Goal: Feedback & Contribution: Contribute content

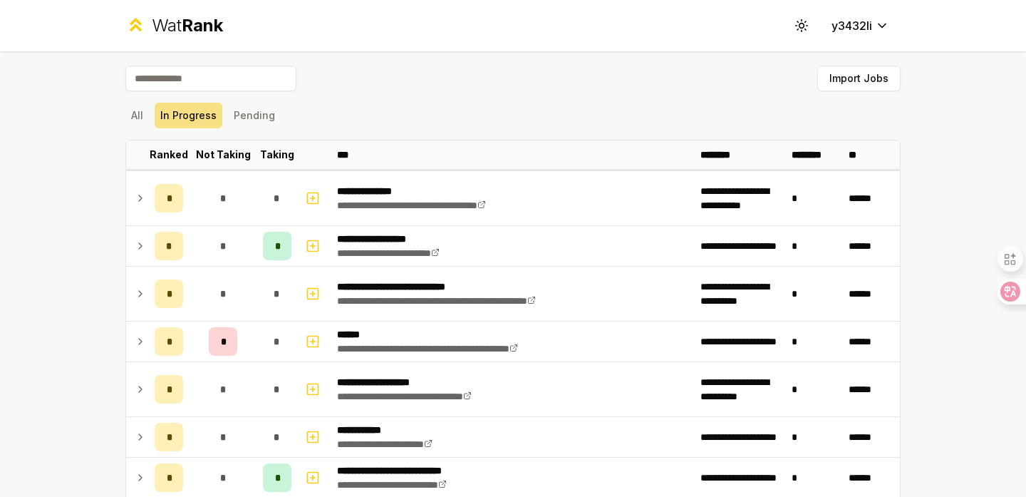
scroll to position [208, 0]
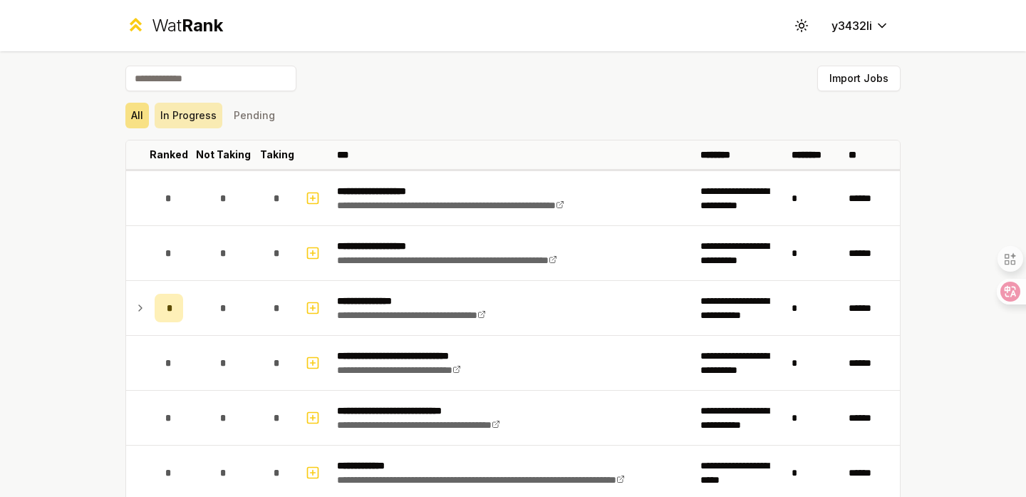
click at [190, 113] on button "In Progress" at bounding box center [189, 116] width 68 height 26
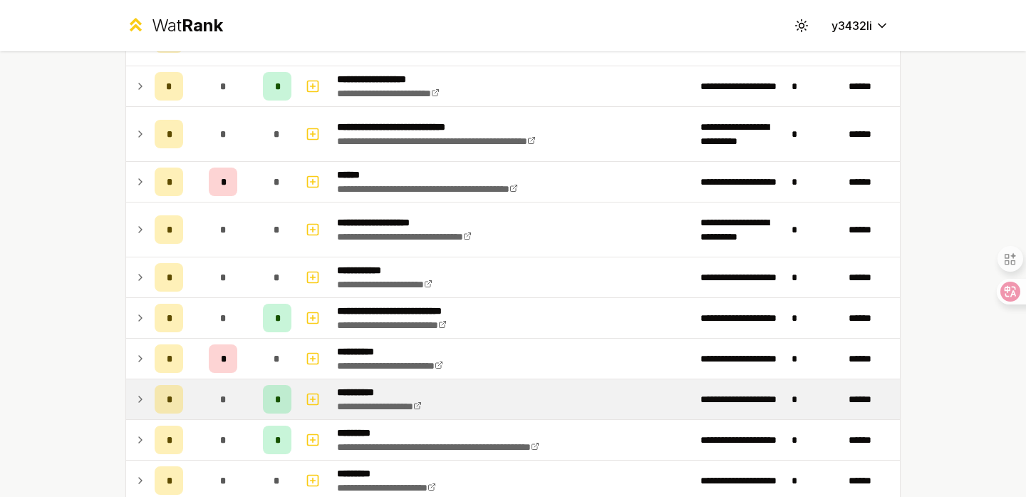
scroll to position [151, 0]
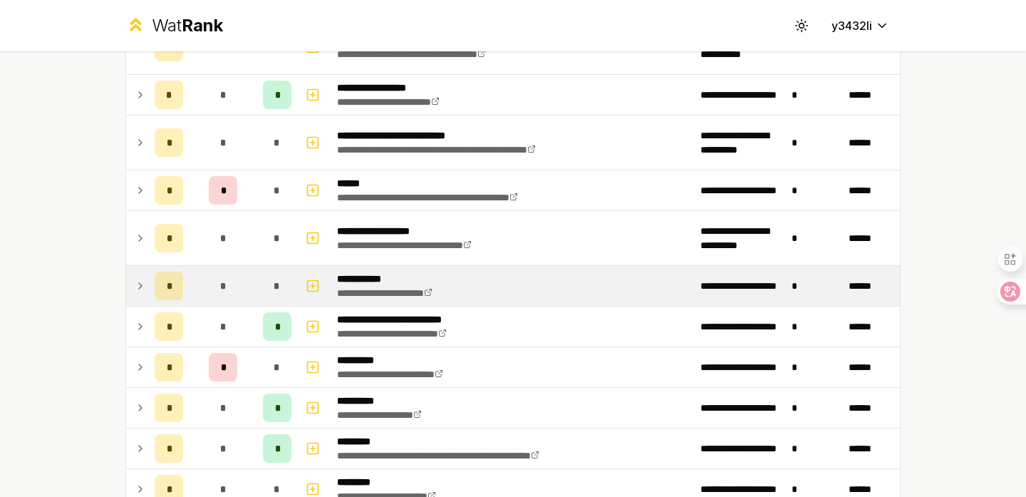
click at [138, 294] on icon at bounding box center [140, 285] width 11 height 17
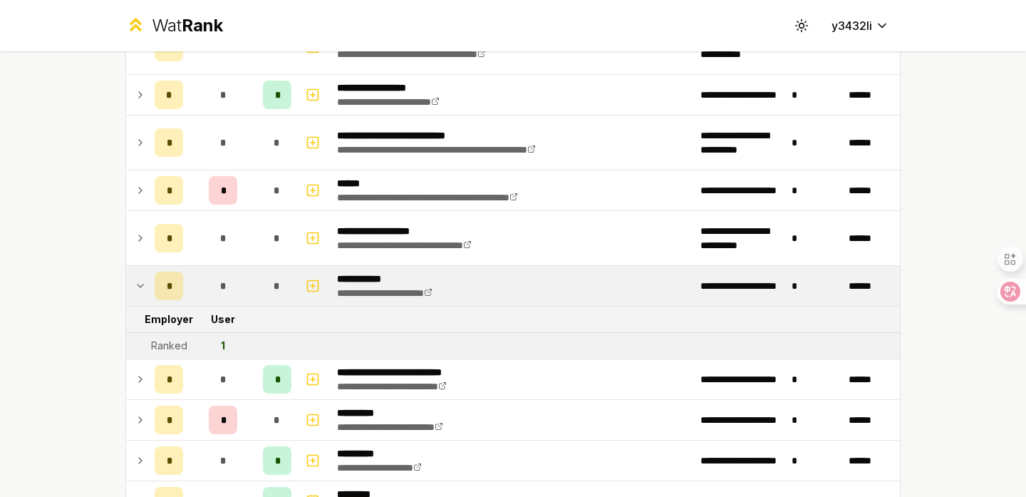
click at [139, 294] on icon at bounding box center [140, 285] width 11 height 17
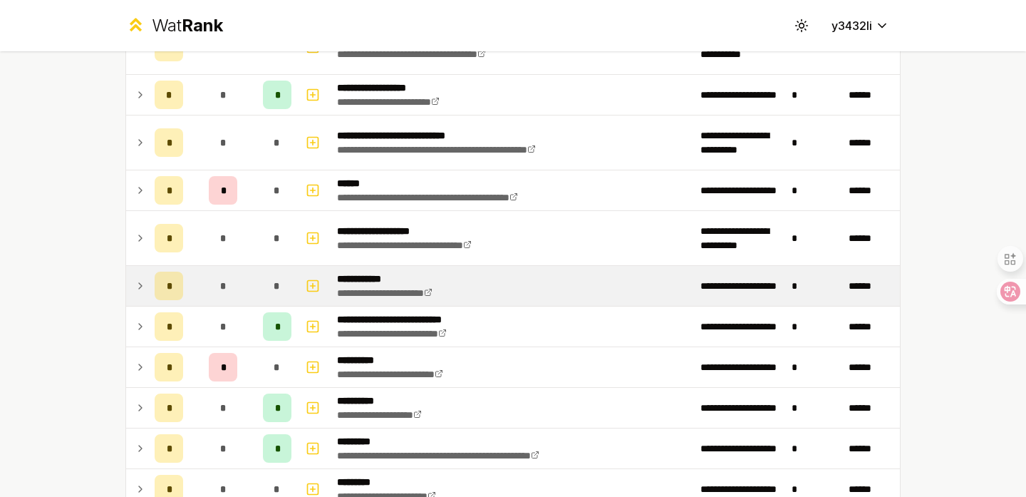
click at [139, 294] on icon at bounding box center [140, 285] width 11 height 17
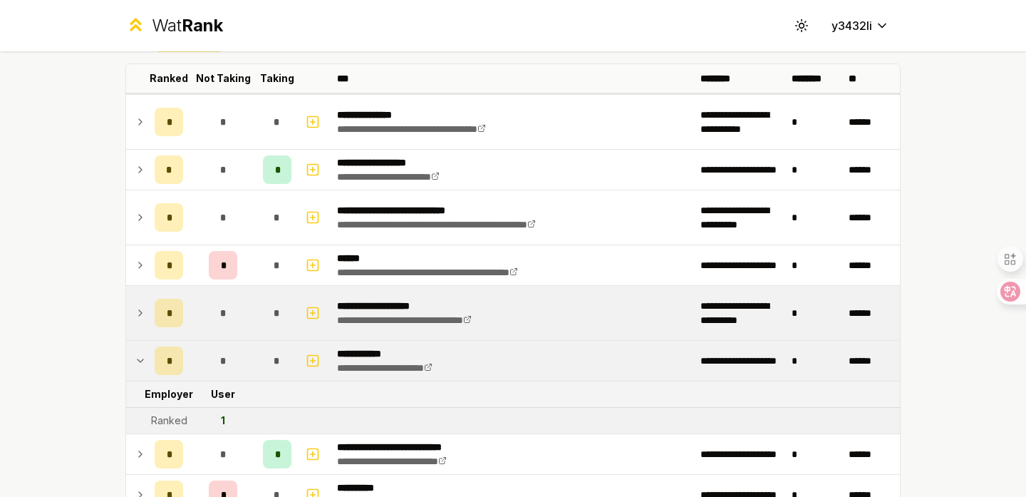
scroll to position [77, 0]
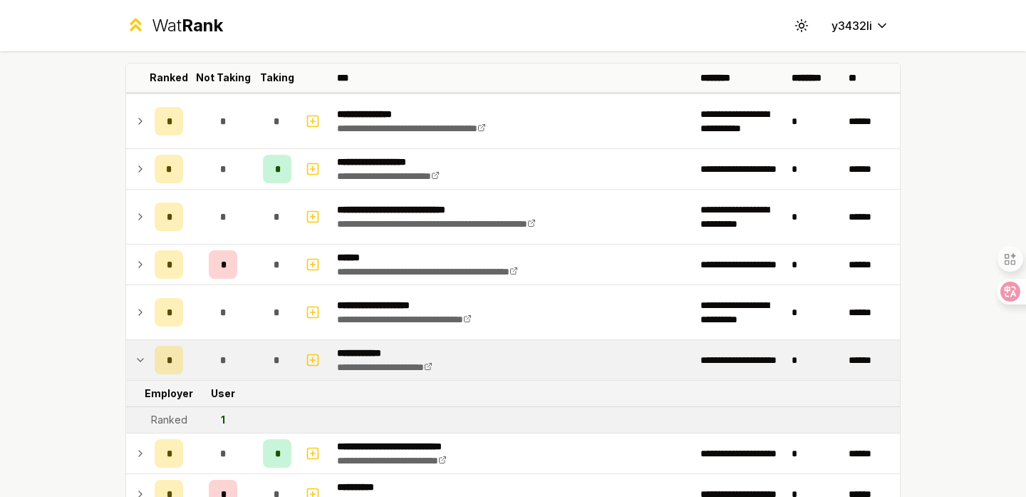
click at [135, 359] on icon at bounding box center [140, 359] width 11 height 17
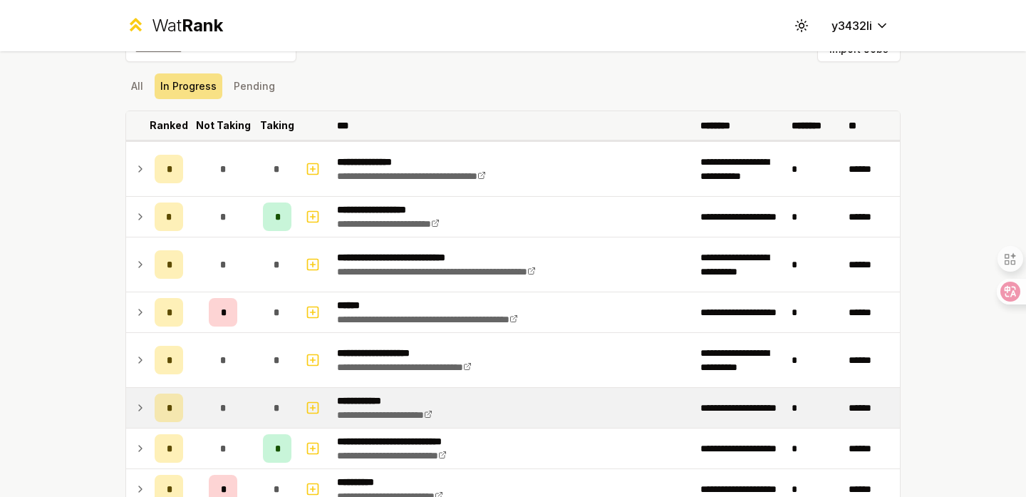
scroll to position [0, 0]
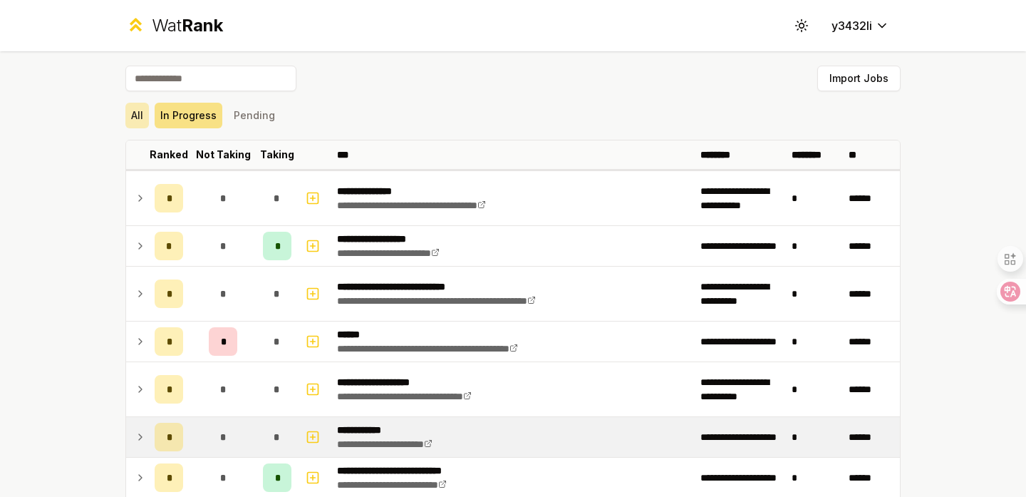
click at [140, 111] on button "All" at bounding box center [137, 116] width 24 height 26
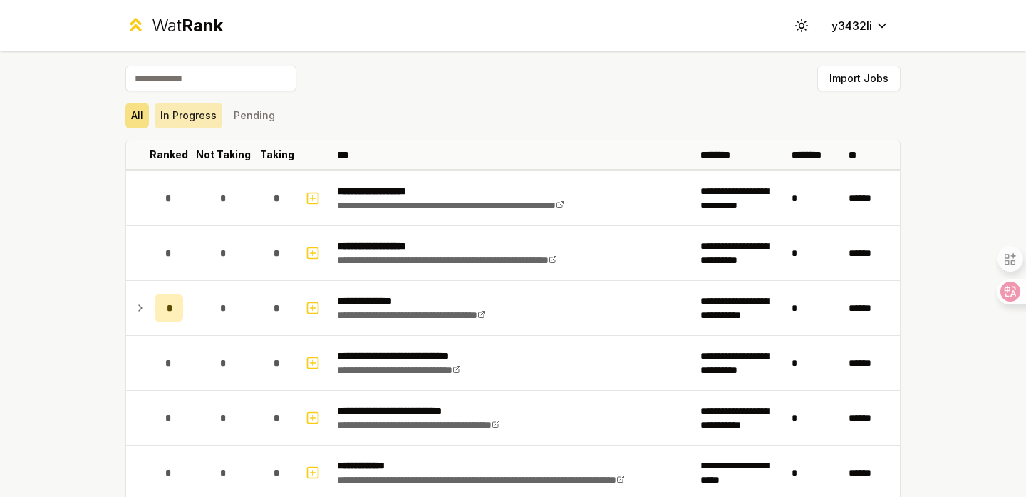
click at [190, 113] on button "In Progress" at bounding box center [189, 116] width 68 height 26
click at [195, 118] on button "In Progress" at bounding box center [189, 116] width 68 height 26
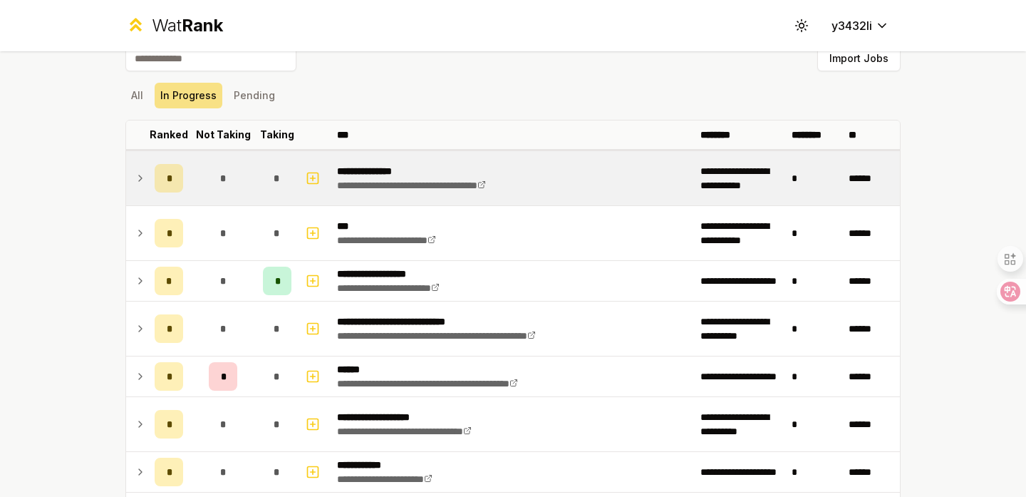
scroll to position [16, 0]
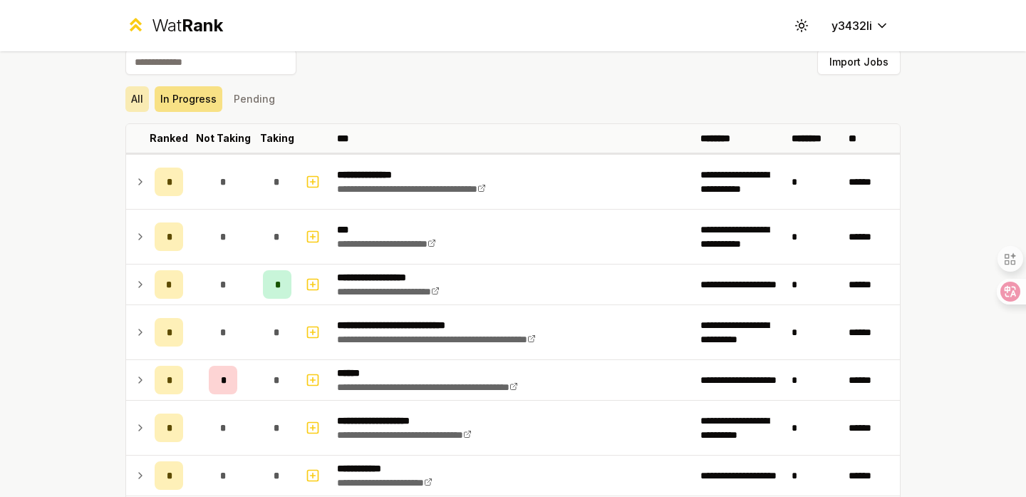
click at [138, 93] on button "All" at bounding box center [137, 99] width 24 height 26
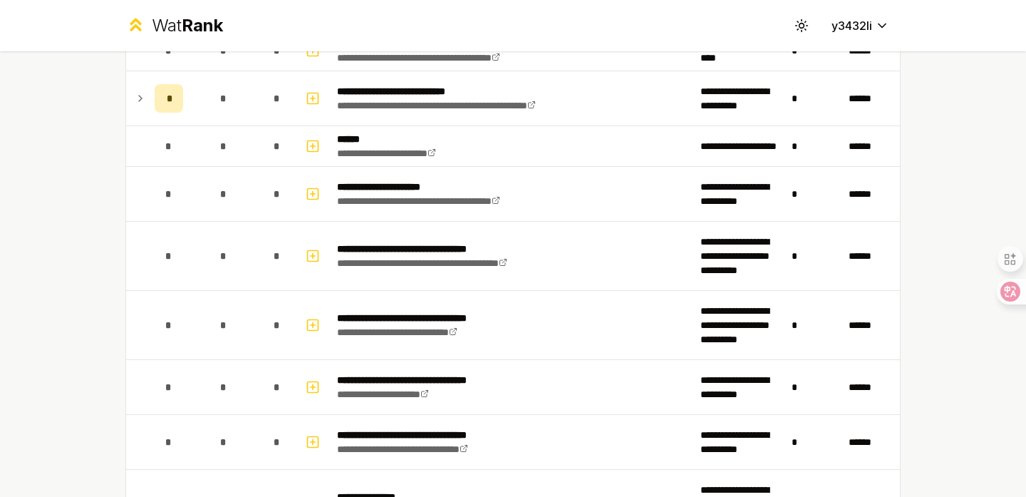
scroll to position [677, 0]
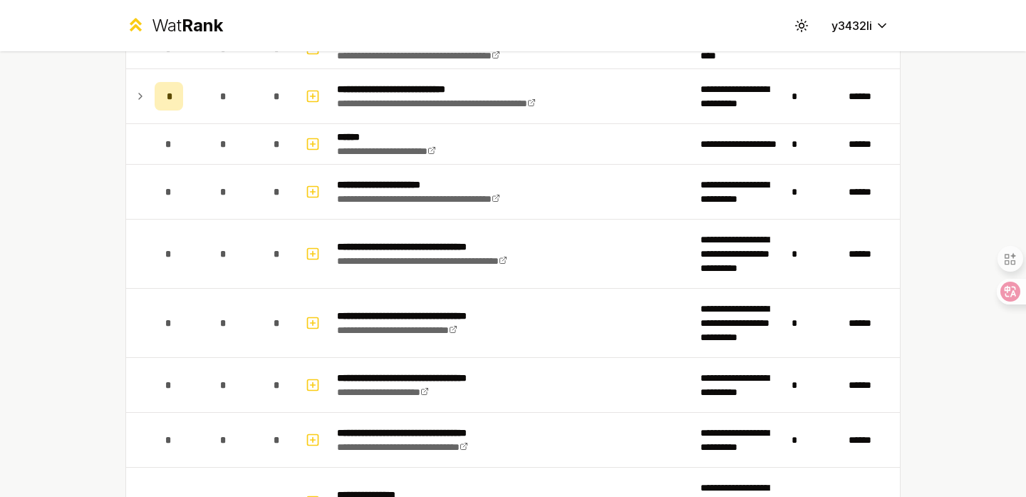
click at [41, 232] on div "**********" at bounding box center [513, 248] width 1026 height 497
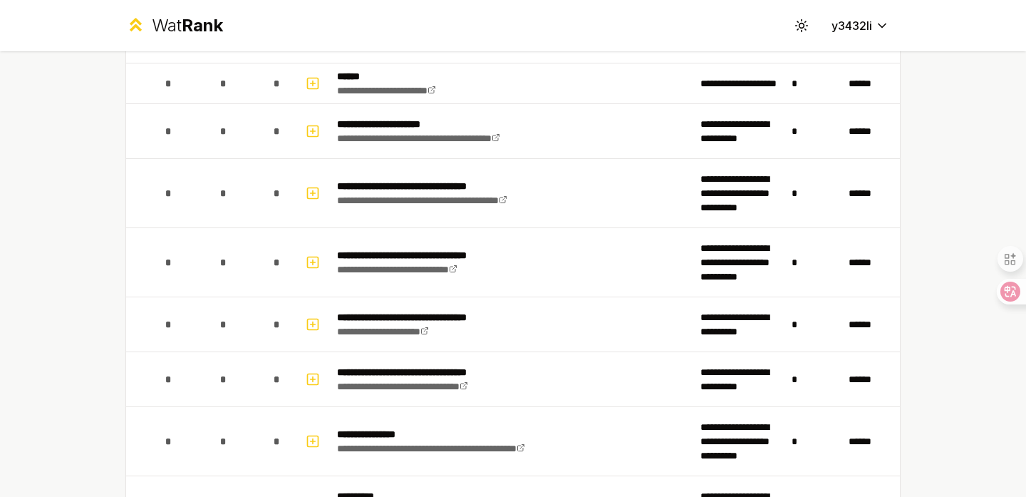
scroll to position [745, 0]
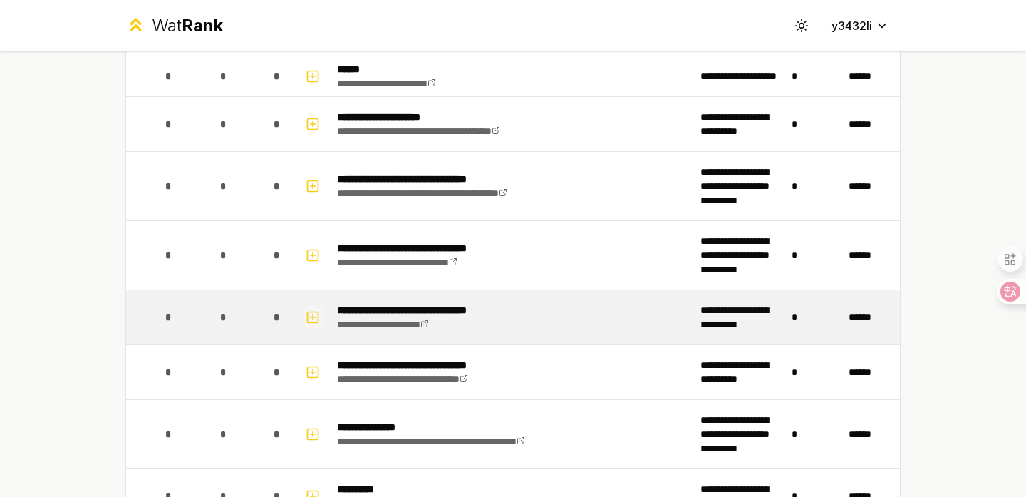
click at [319, 323] on icon "button" at bounding box center [313, 317] width 14 height 17
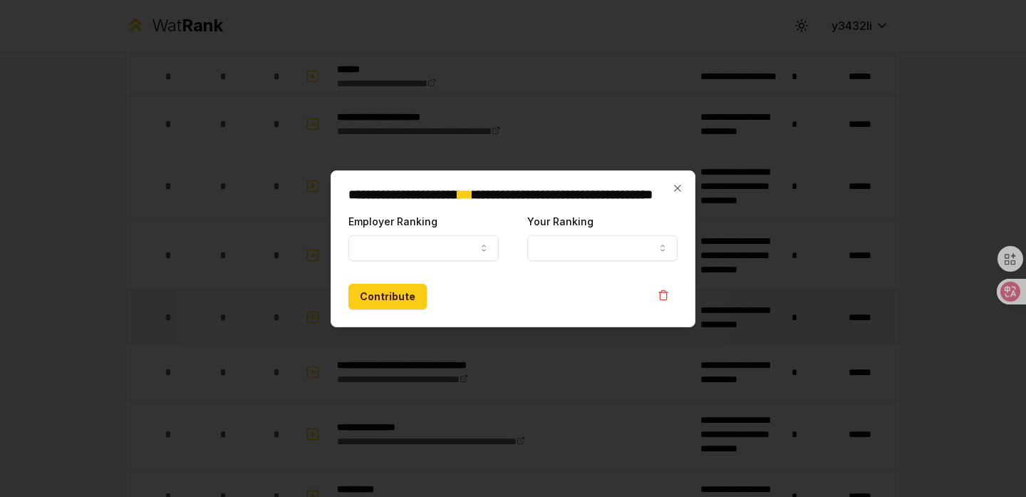
select select
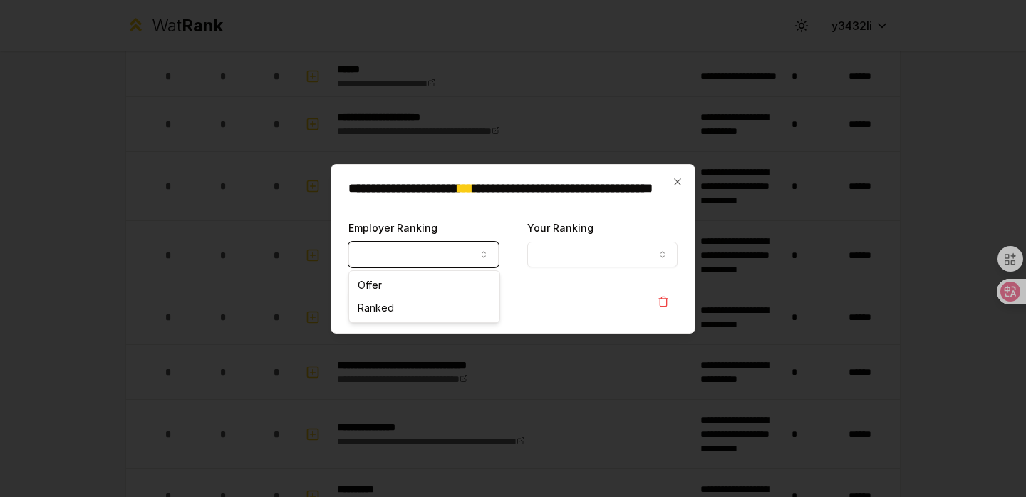
click at [415, 256] on button "Employer Ranking" at bounding box center [423, 255] width 150 height 26
select select "*****"
click at [575, 262] on button "Your Ranking" at bounding box center [602, 255] width 150 height 26
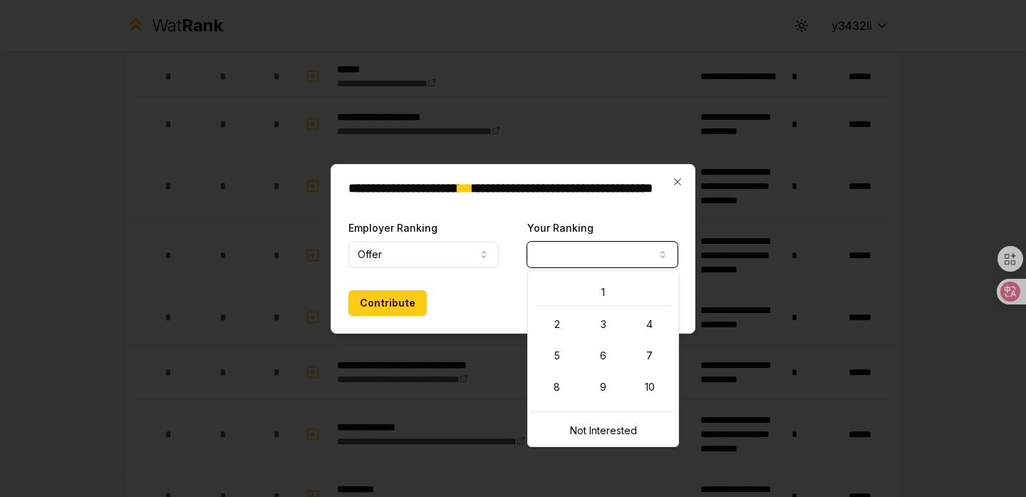
select select "*"
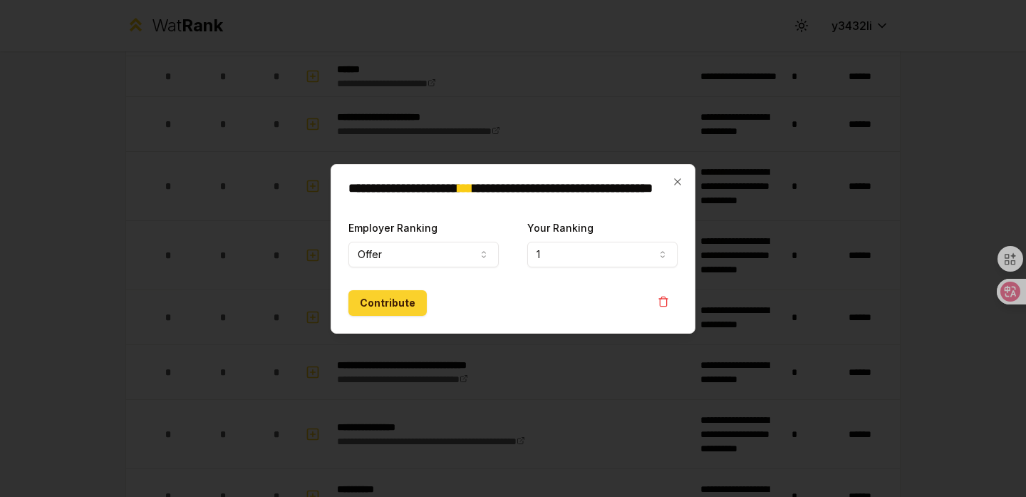
click at [413, 297] on button "Contribute" at bounding box center [387, 303] width 78 height 26
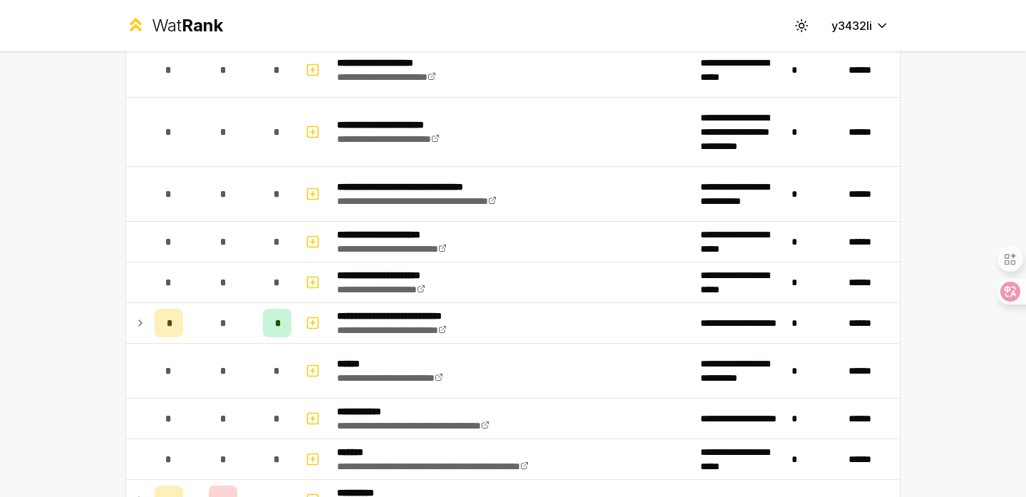
scroll to position [1604, 0]
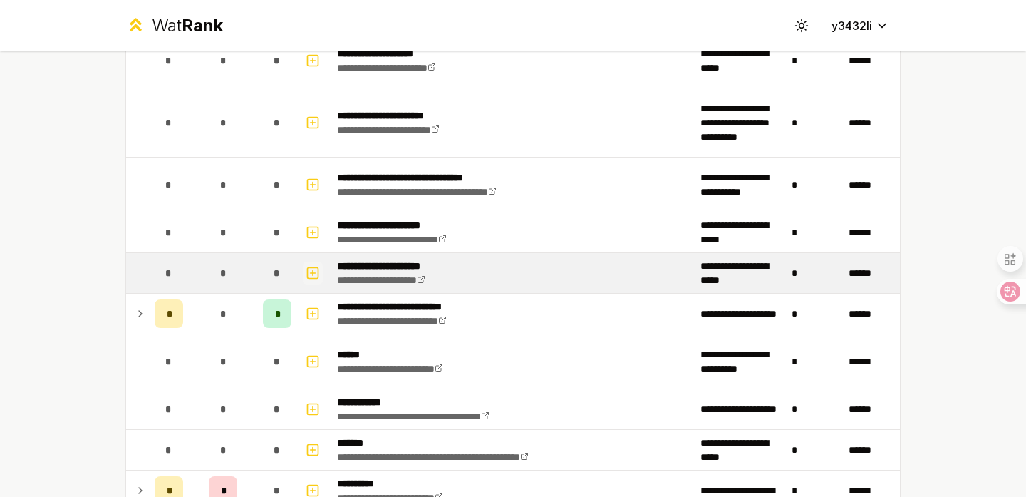
click at [311, 274] on icon "button" at bounding box center [313, 272] width 14 height 17
select select
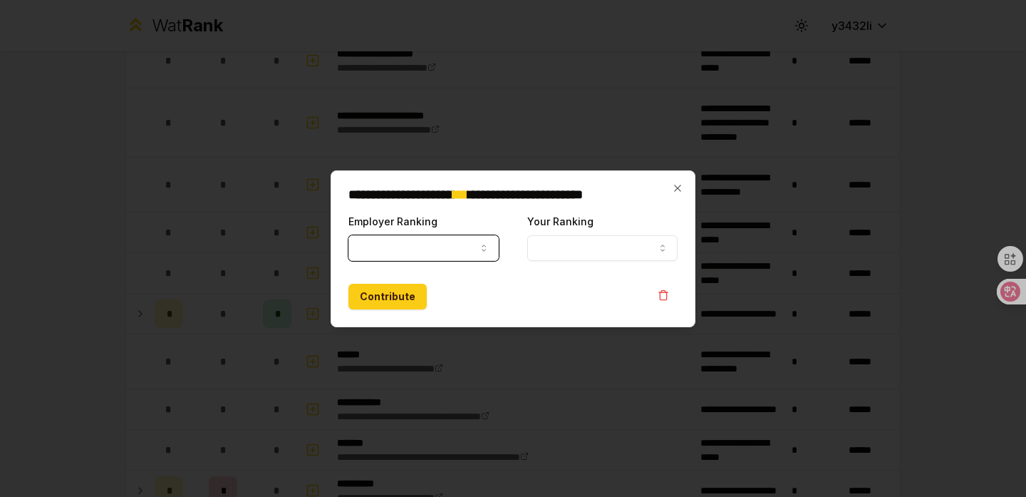
click at [417, 247] on button "Employer Ranking" at bounding box center [423, 248] width 150 height 26
click at [420, 256] on button "Ranked" at bounding box center [423, 248] width 150 height 26
select select "*****"
click at [591, 252] on button "Your Ranking" at bounding box center [602, 248] width 150 height 26
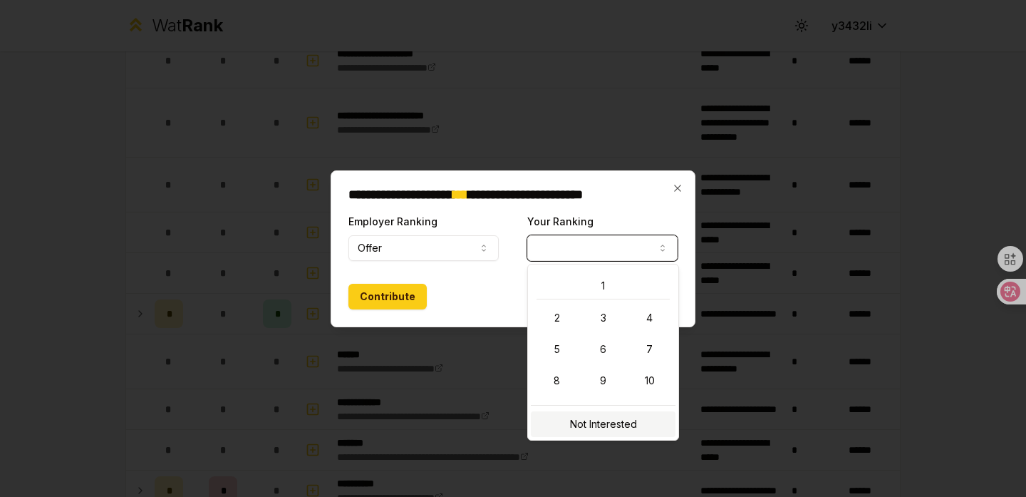
select select "**********"
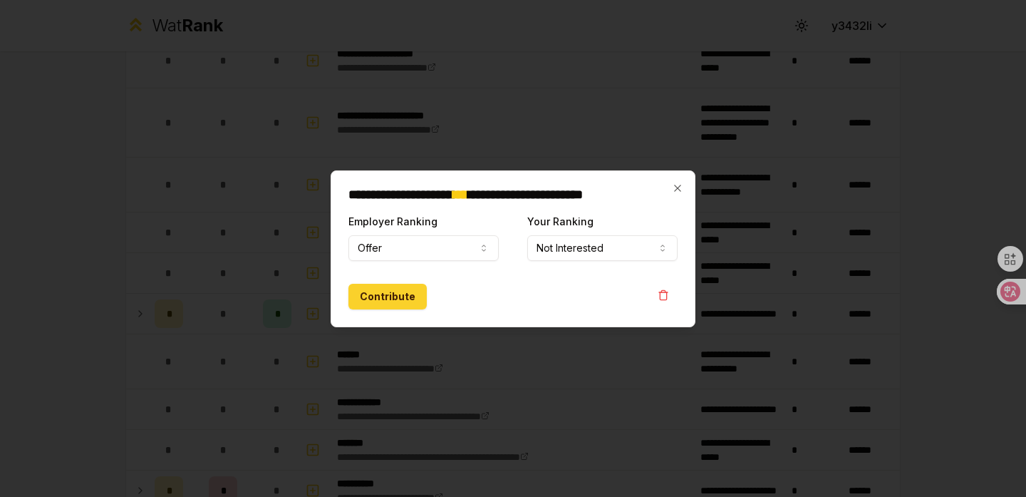
click at [403, 291] on button "Contribute" at bounding box center [387, 297] width 78 height 26
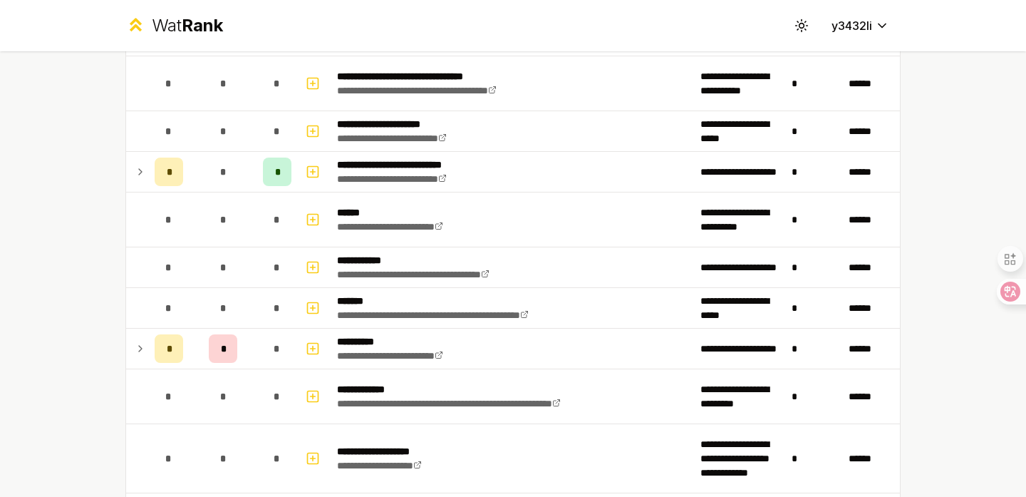
scroll to position [1754, 0]
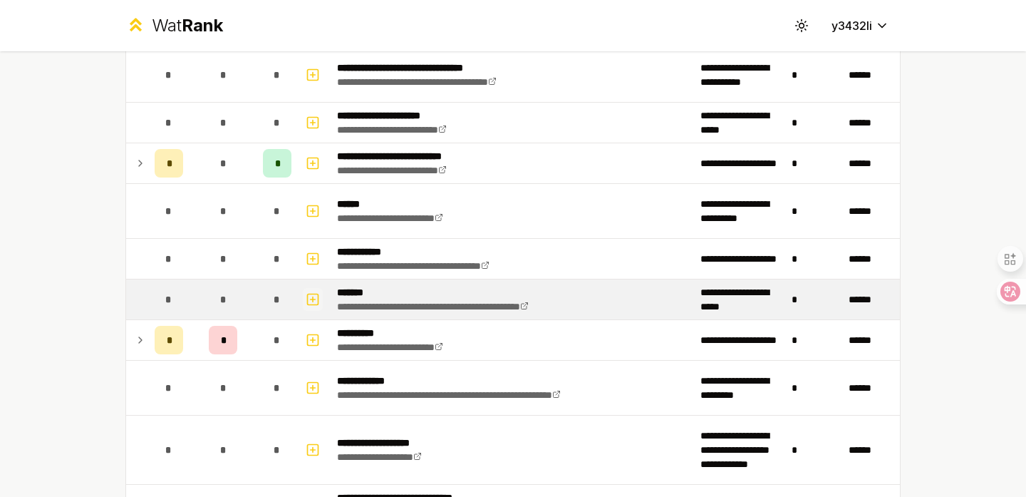
click at [313, 299] on icon "button" at bounding box center [313, 298] width 0 height 5
select select
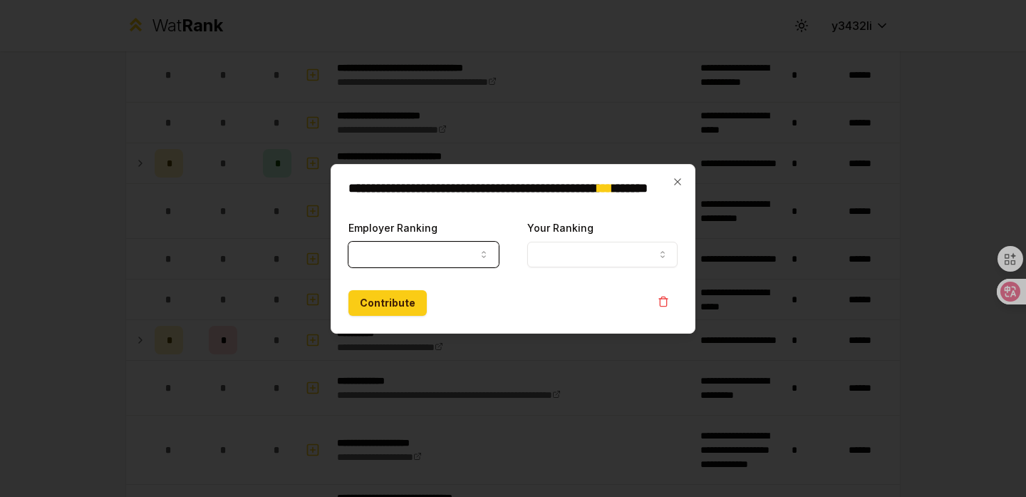
click at [377, 256] on button "Employer Ranking" at bounding box center [423, 255] width 150 height 26
select select "*****"
click at [577, 240] on div "**********" at bounding box center [602, 243] width 150 height 48
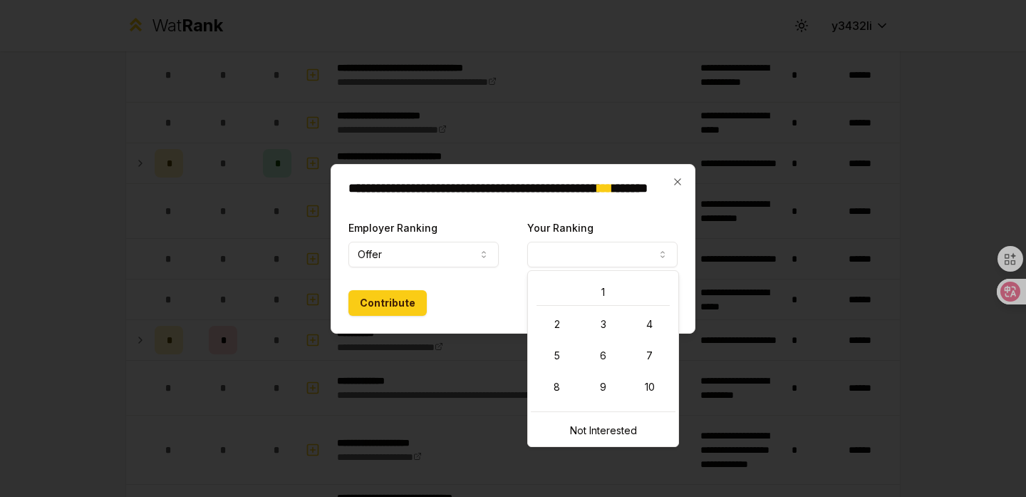
click at [576, 253] on button "Your Ranking" at bounding box center [602, 255] width 150 height 26
select select "**********"
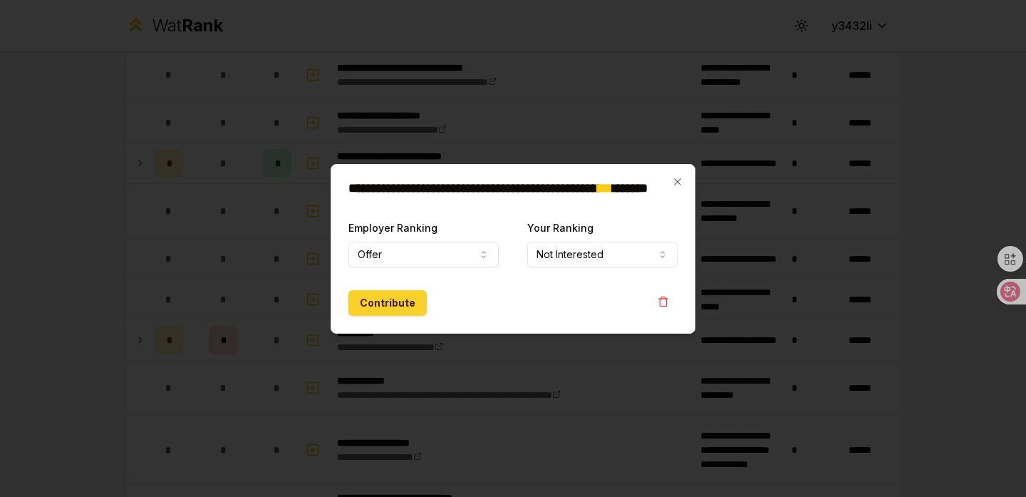
click at [382, 310] on button "Contribute" at bounding box center [387, 303] width 78 height 26
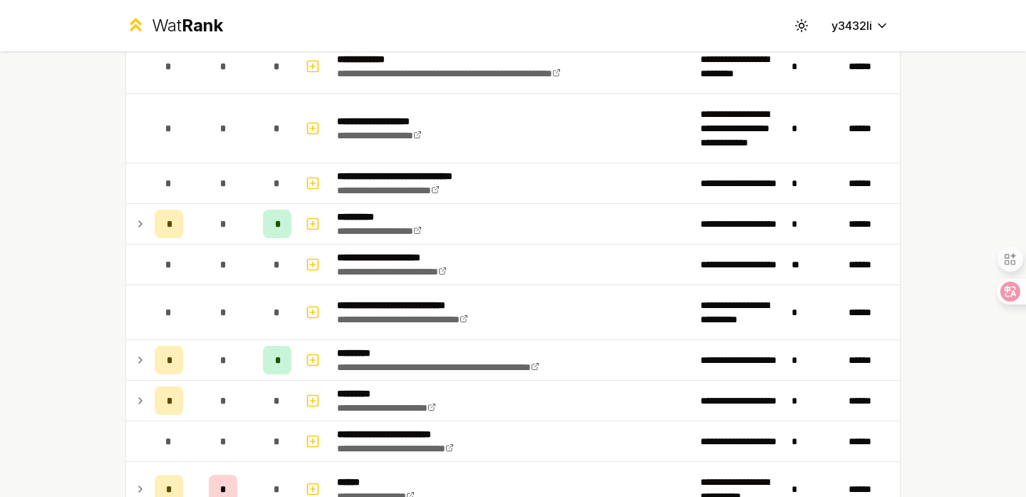
scroll to position [2077, 0]
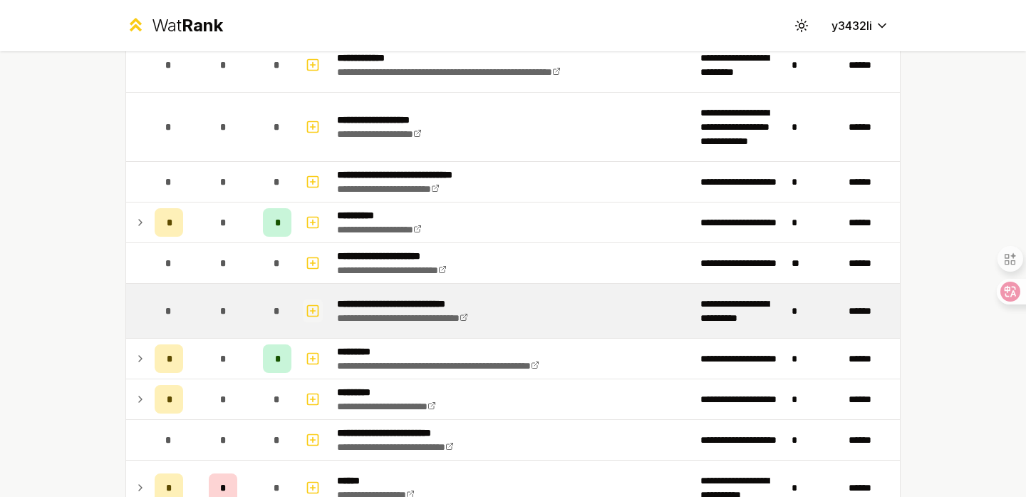
click at [320, 310] on button "button" at bounding box center [313, 310] width 20 height 23
select select
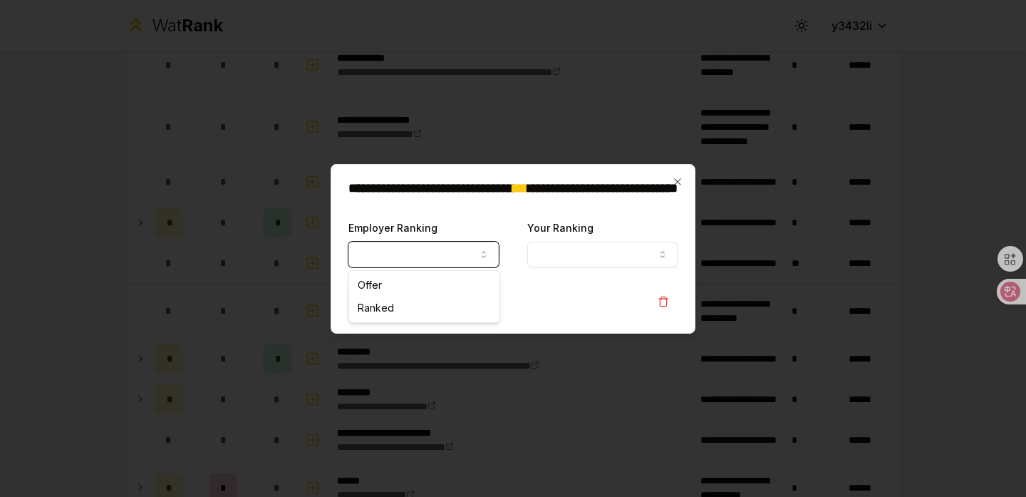
click at [383, 246] on button "Employer Ranking" at bounding box center [423, 255] width 150 height 26
select select "******"
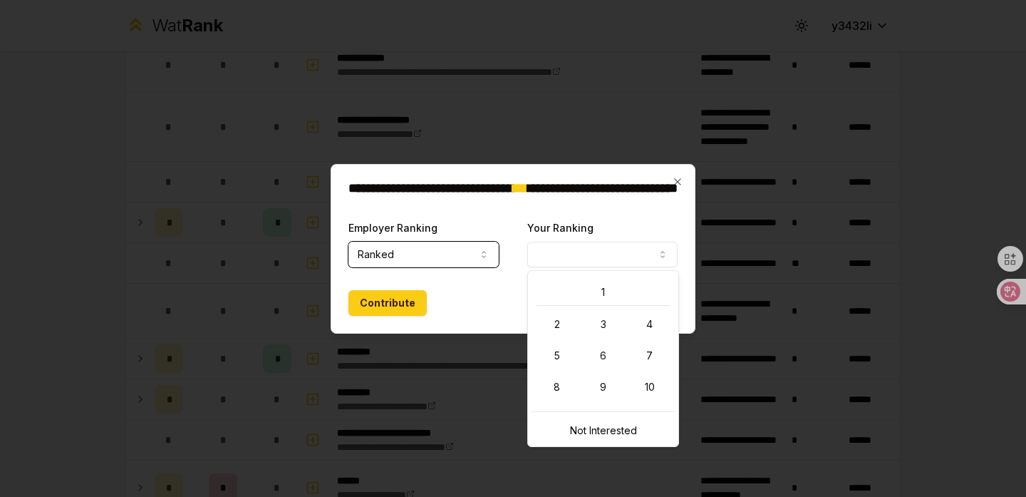
click at [545, 262] on button "Your Ranking" at bounding box center [602, 255] width 150 height 26
select select "**********"
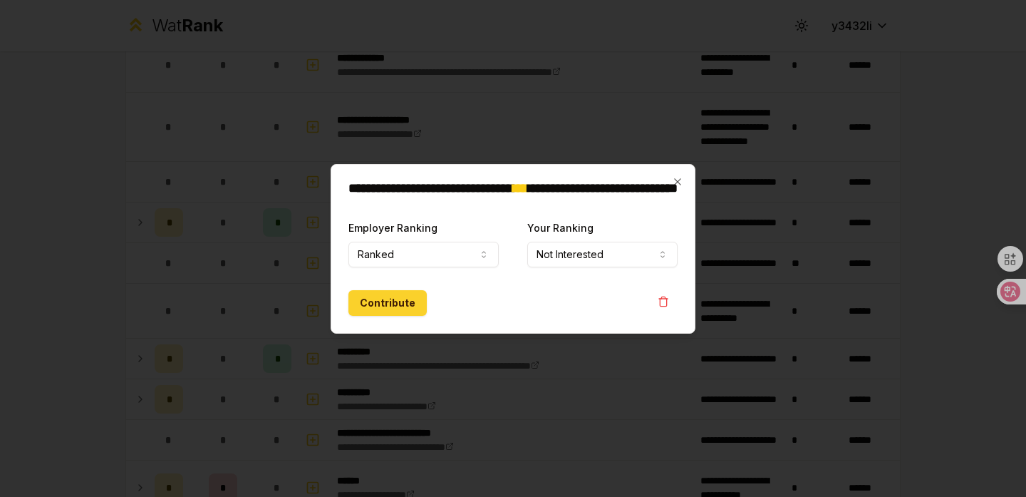
click at [407, 309] on button "Contribute" at bounding box center [387, 303] width 78 height 26
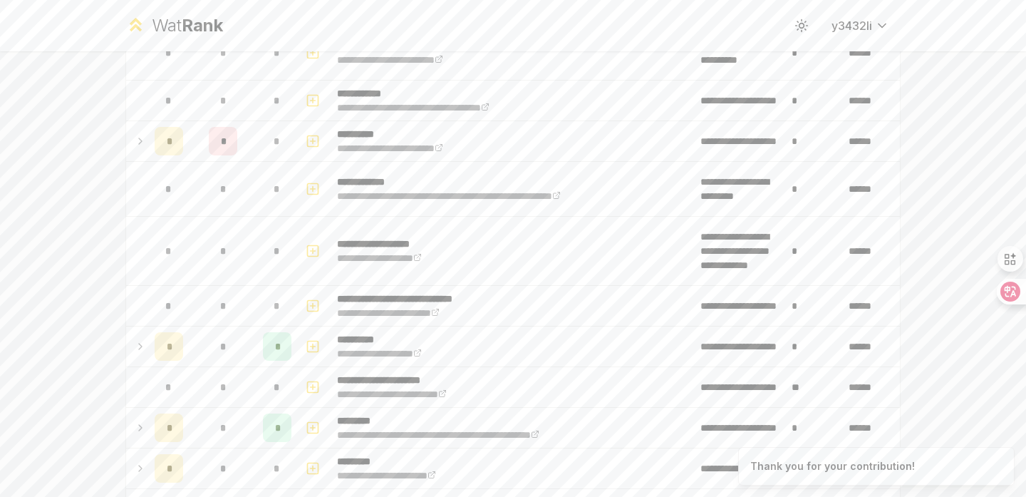
scroll to position [2265, 0]
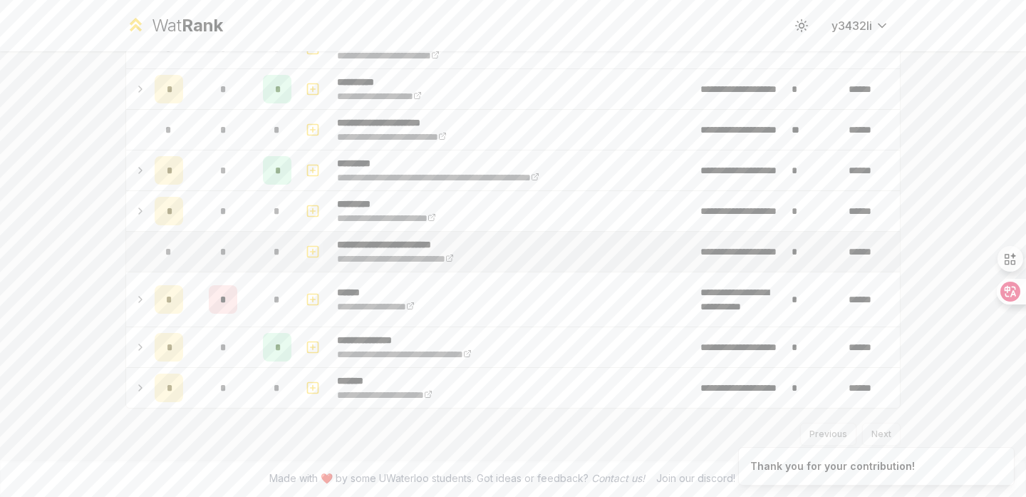
click at [313, 251] on icon "button" at bounding box center [313, 251] width 0 height 5
select select
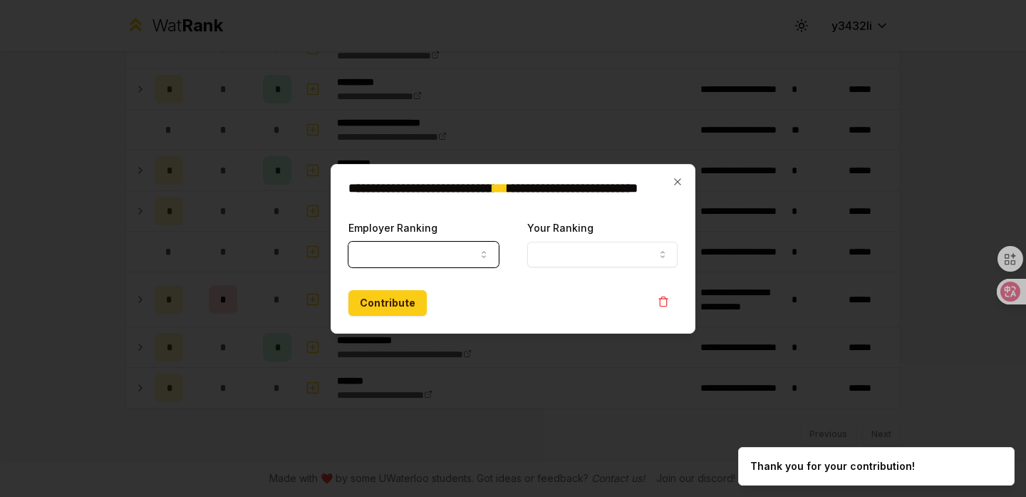
click at [376, 250] on button "Employer Ranking" at bounding box center [423, 255] width 150 height 26
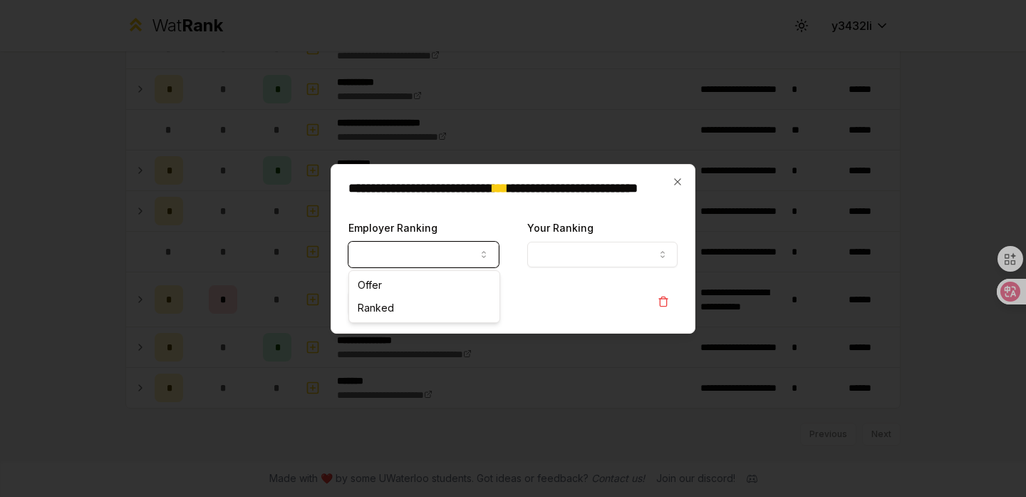
select select "******"
click at [595, 252] on button "Your Ranking" at bounding box center [602, 255] width 150 height 26
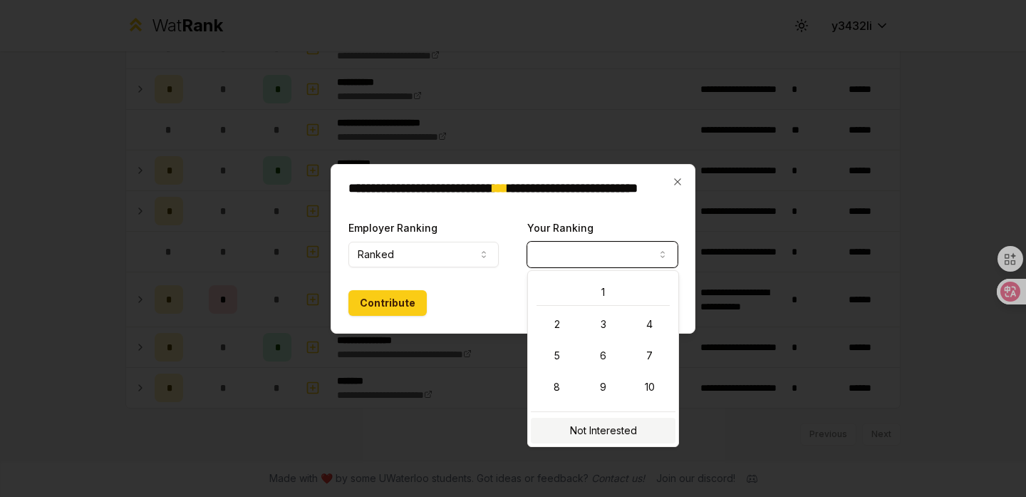
select select "**********"
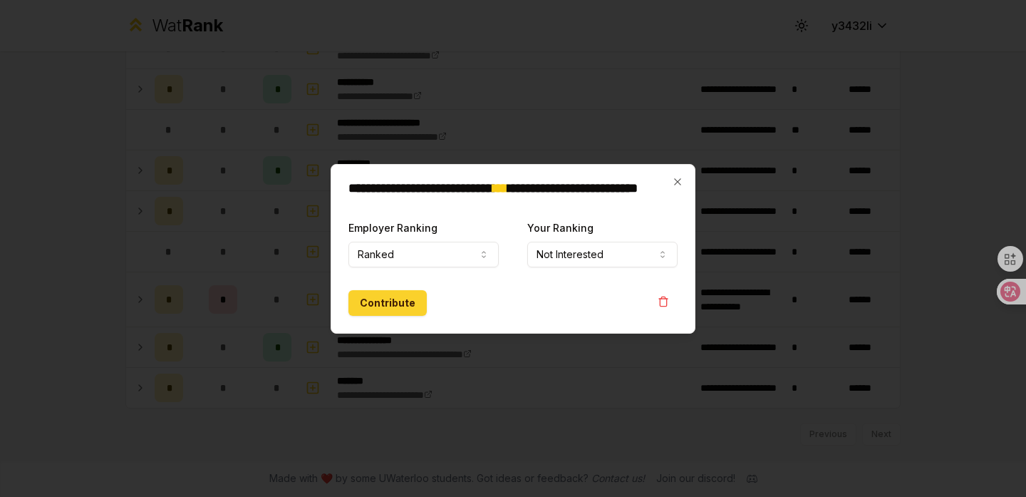
click at [397, 308] on button "Contribute" at bounding box center [387, 303] width 78 height 26
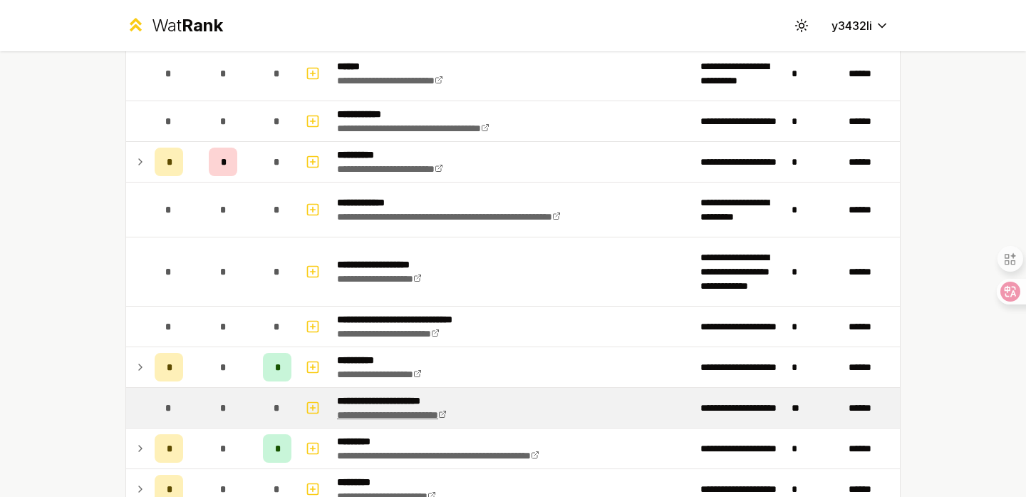
scroll to position [2027, 0]
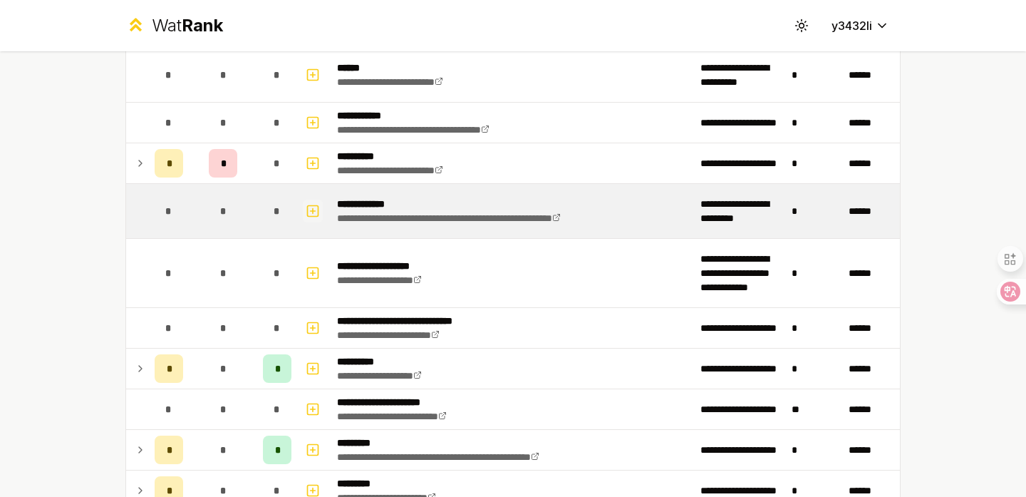
click at [321, 210] on button "button" at bounding box center [313, 211] width 20 height 23
select select
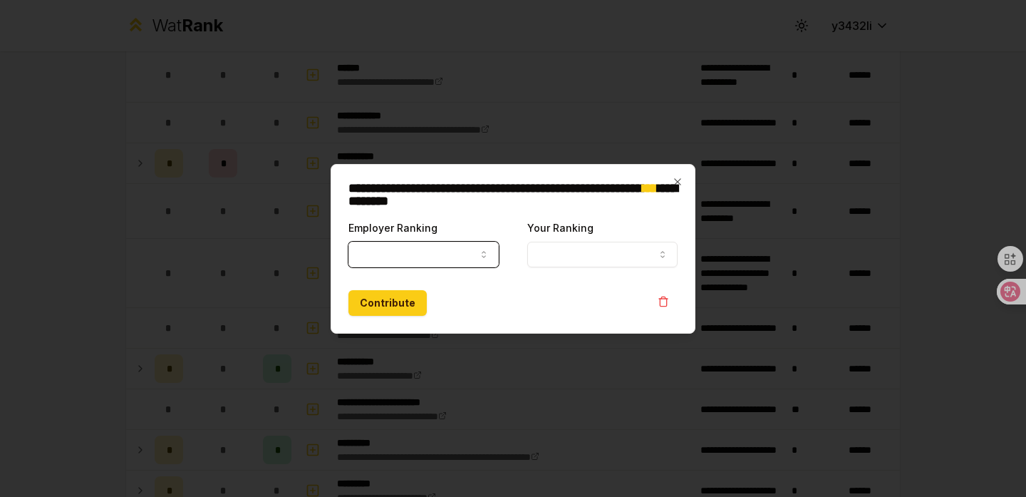
click at [405, 266] on button "Employer Ranking" at bounding box center [423, 255] width 150 height 26
select select "*****"
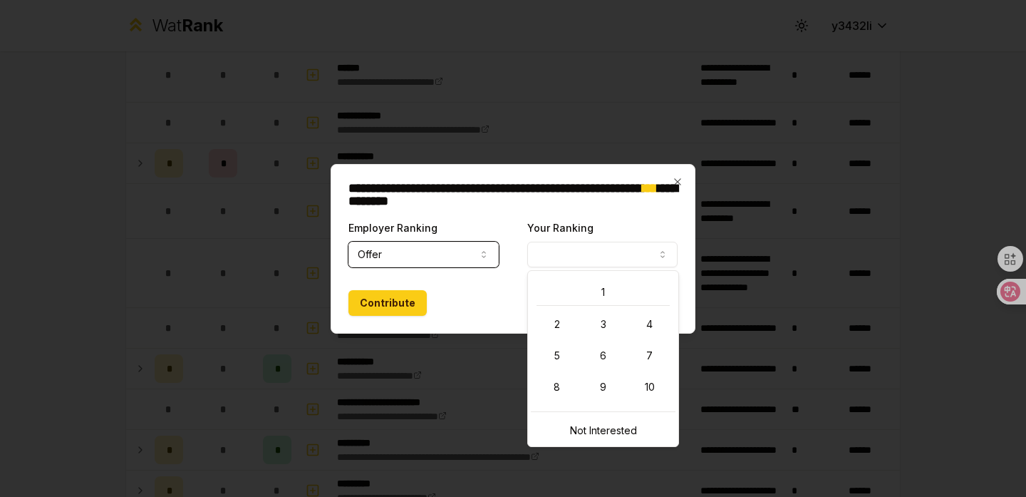
click at [586, 257] on button "Your Ranking" at bounding box center [602, 255] width 150 height 26
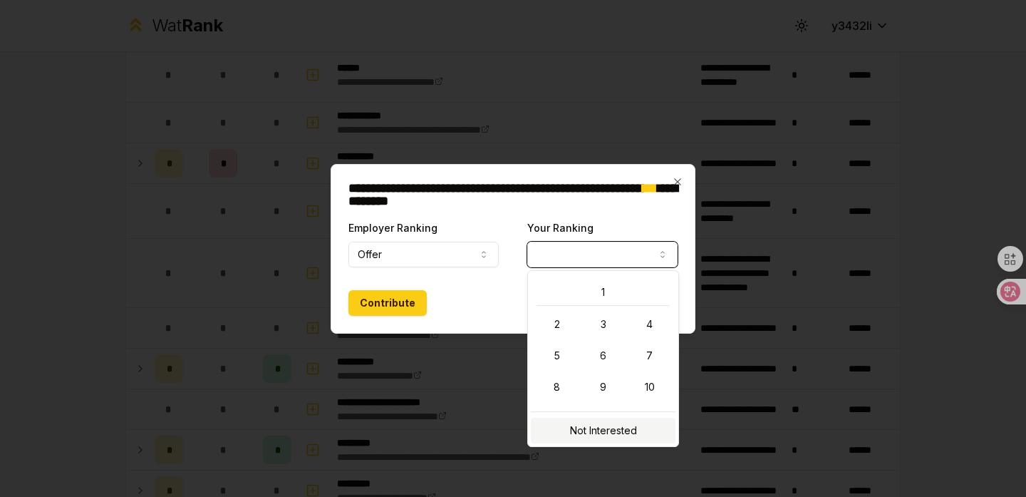
select select "**********"
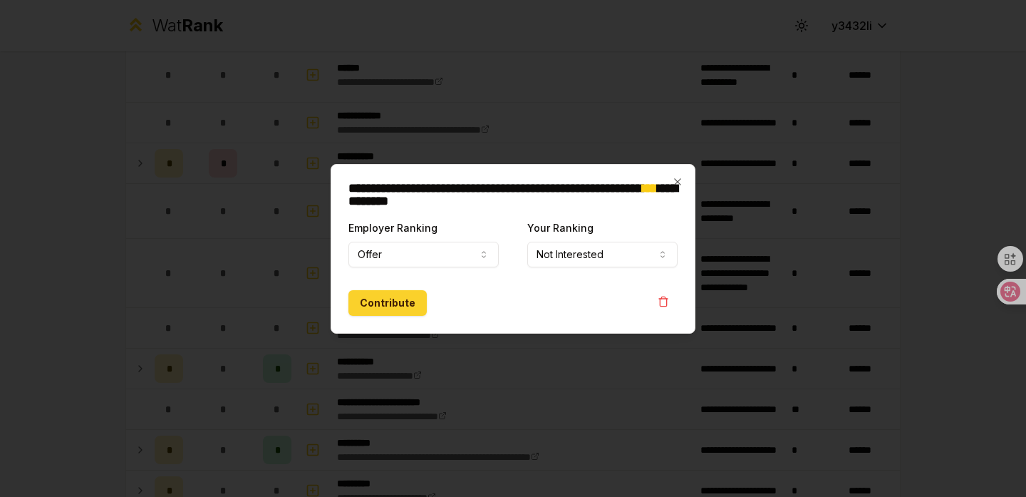
click at [405, 305] on button "Contribute" at bounding box center [387, 303] width 78 height 26
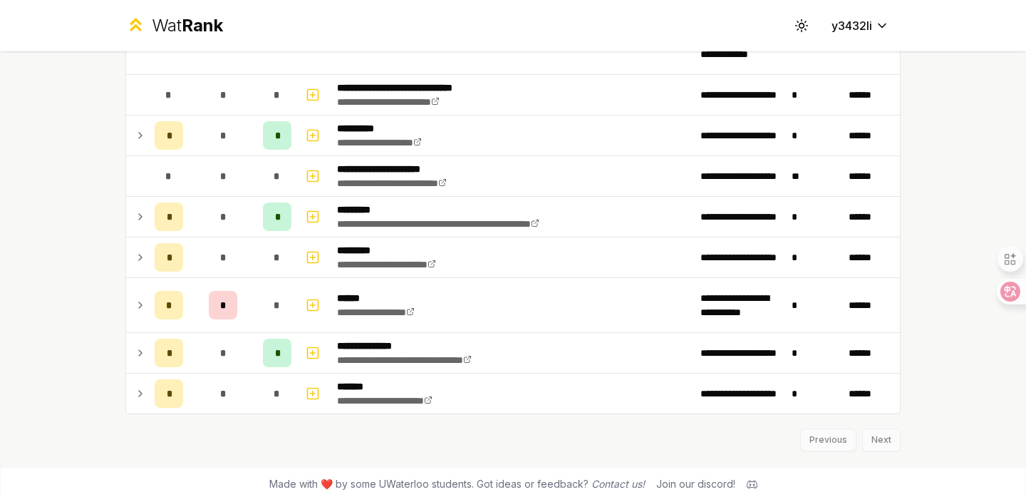
scroll to position [2265, 0]
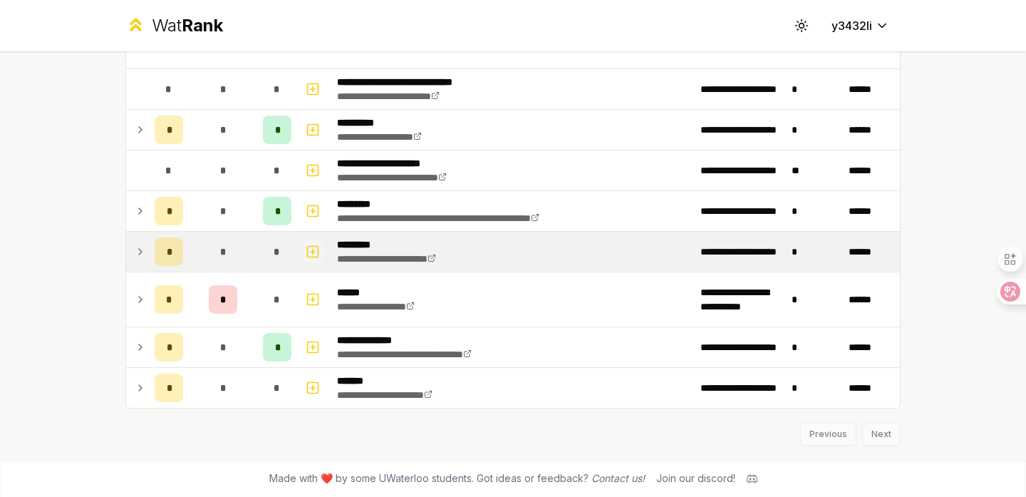
click at [313, 252] on icon "button" at bounding box center [313, 251] width 0 height 5
select select
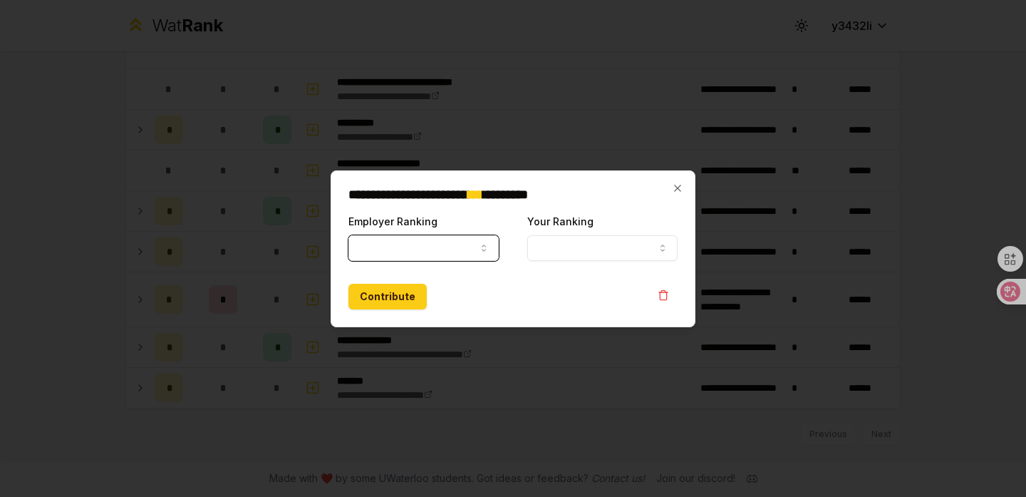
click at [373, 250] on button "Employer Ranking" at bounding box center [423, 248] width 150 height 26
click at [678, 186] on icon "button" at bounding box center [677, 188] width 6 height 6
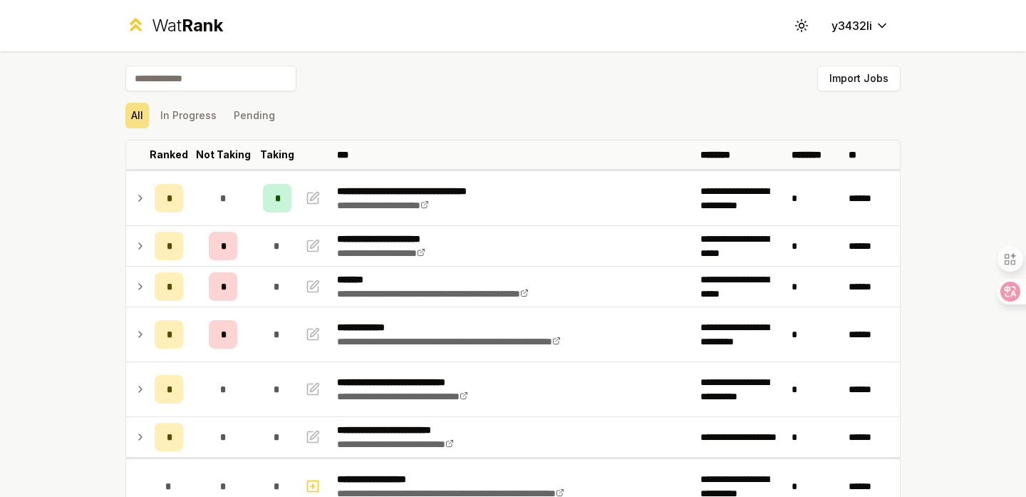
click at [51, 234] on div "**********" at bounding box center [513, 248] width 1026 height 497
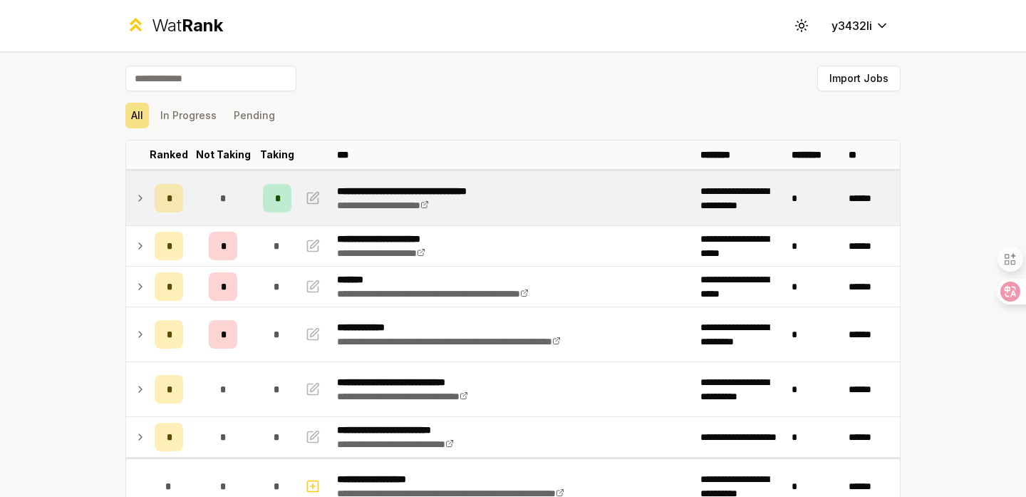
click at [140, 202] on icon at bounding box center [140, 198] width 11 height 17
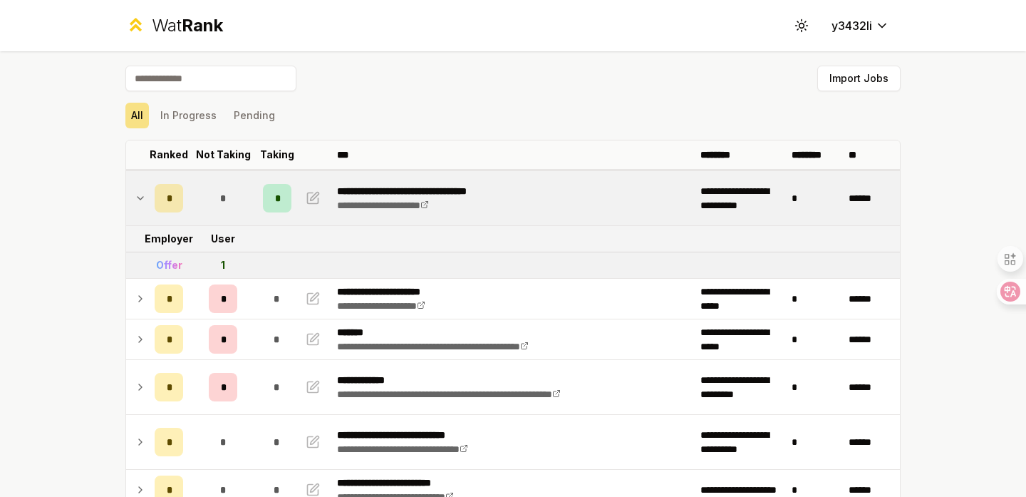
click at [140, 202] on icon at bounding box center [140, 198] width 11 height 17
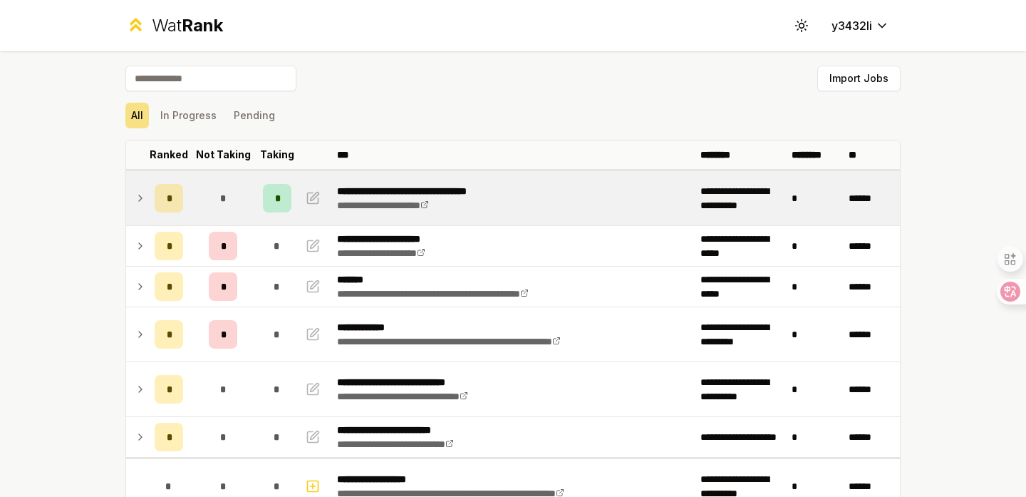
scroll to position [17, 0]
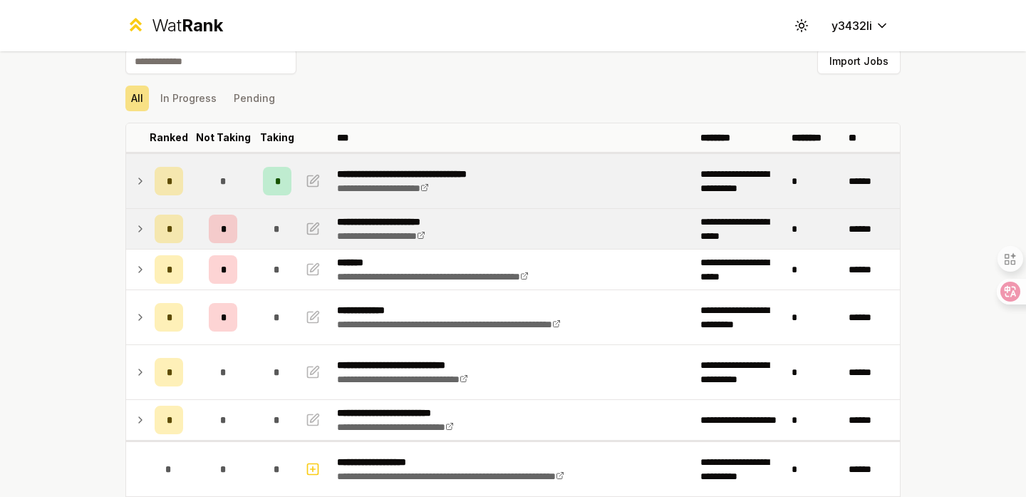
click at [135, 224] on icon at bounding box center [140, 228] width 11 height 17
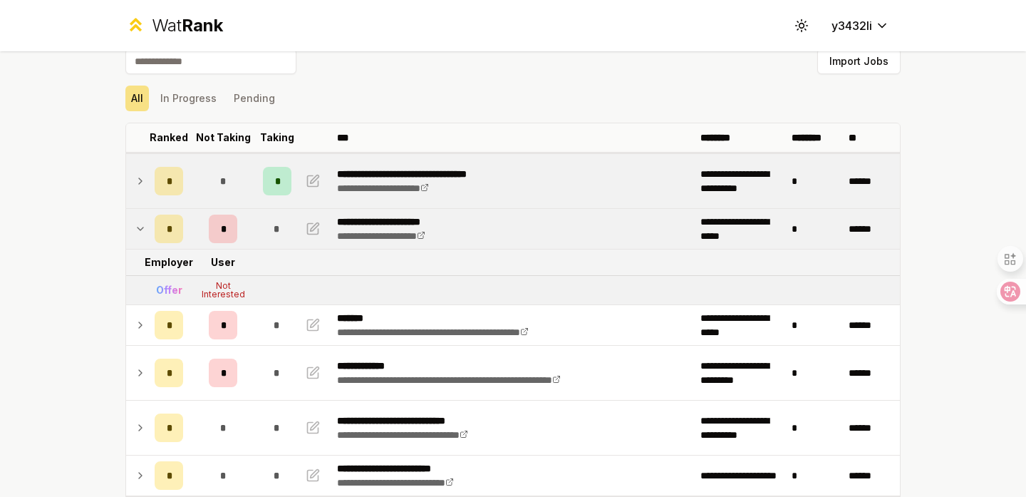
click at [135, 224] on icon at bounding box center [140, 228] width 11 height 17
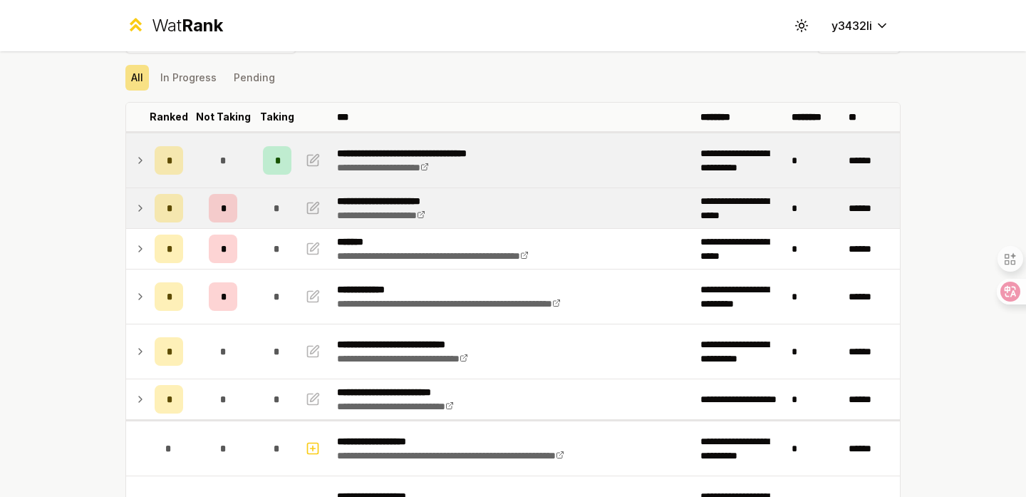
scroll to position [40, 0]
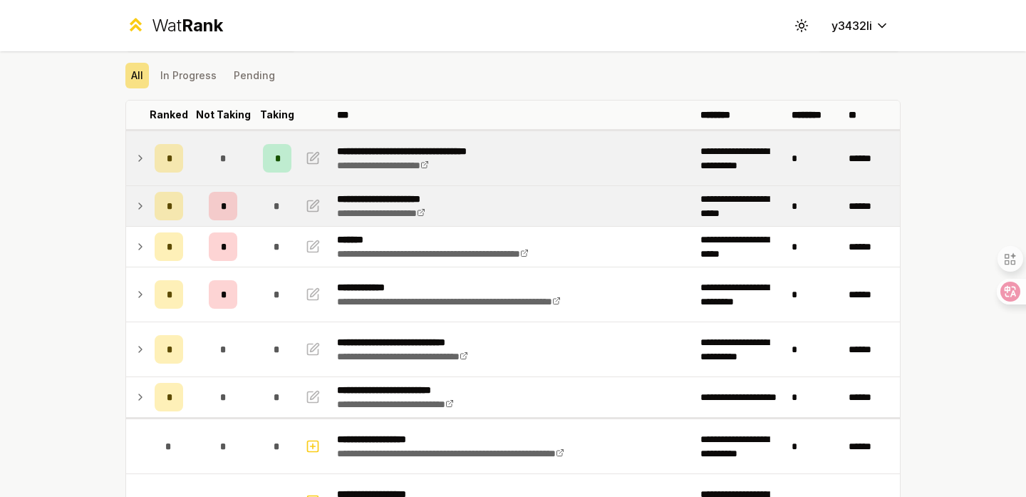
click at [135, 224] on td at bounding box center [137, 206] width 23 height 40
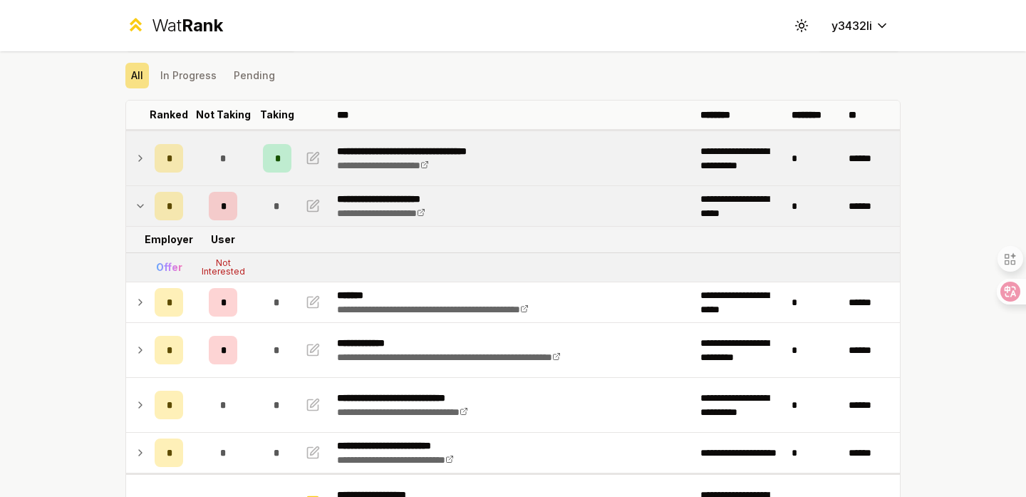
click at [135, 209] on icon at bounding box center [140, 205] width 11 height 17
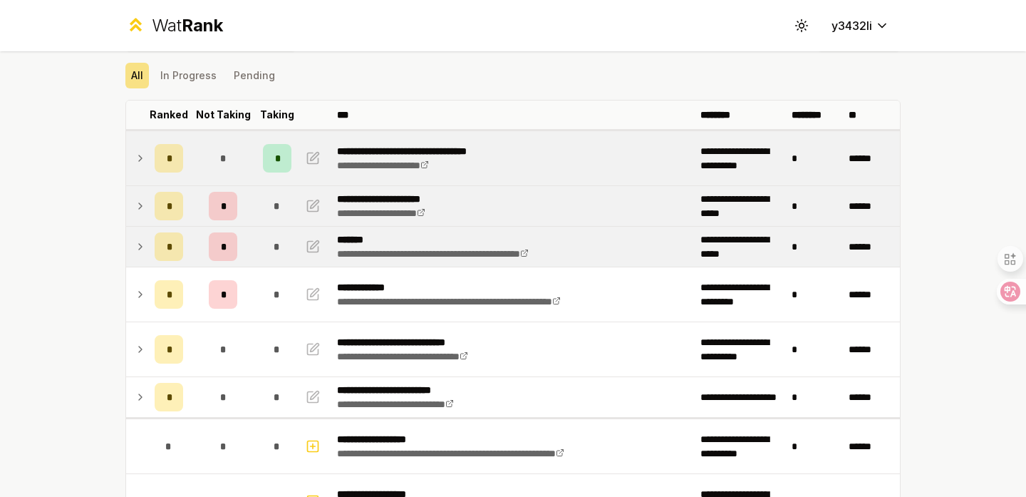
click at [140, 240] on icon at bounding box center [140, 246] width 11 height 17
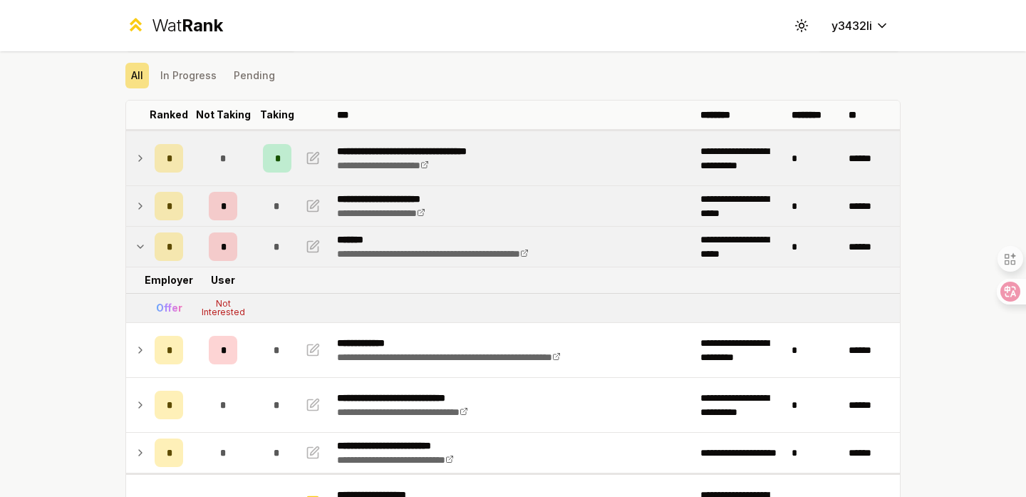
click at [140, 240] on icon at bounding box center [140, 246] width 11 height 17
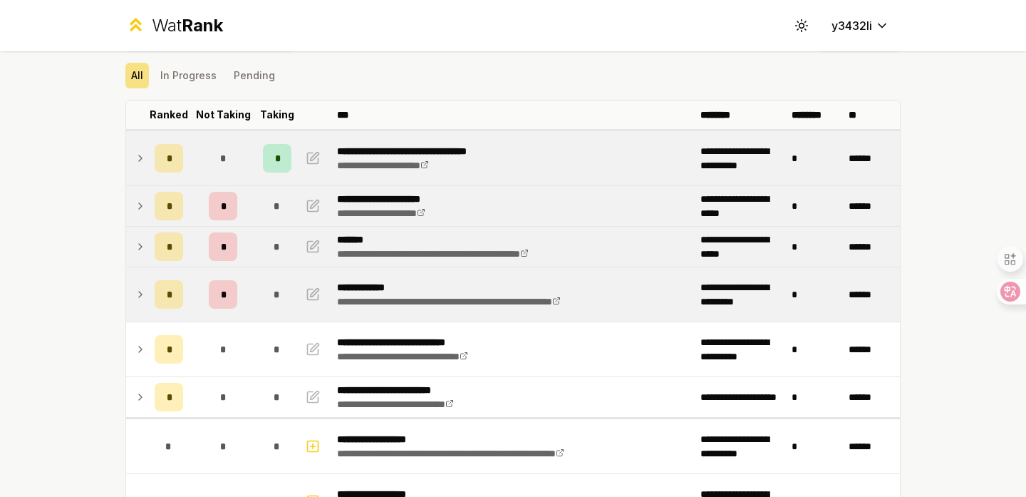
click at [143, 292] on icon at bounding box center [140, 294] width 11 height 17
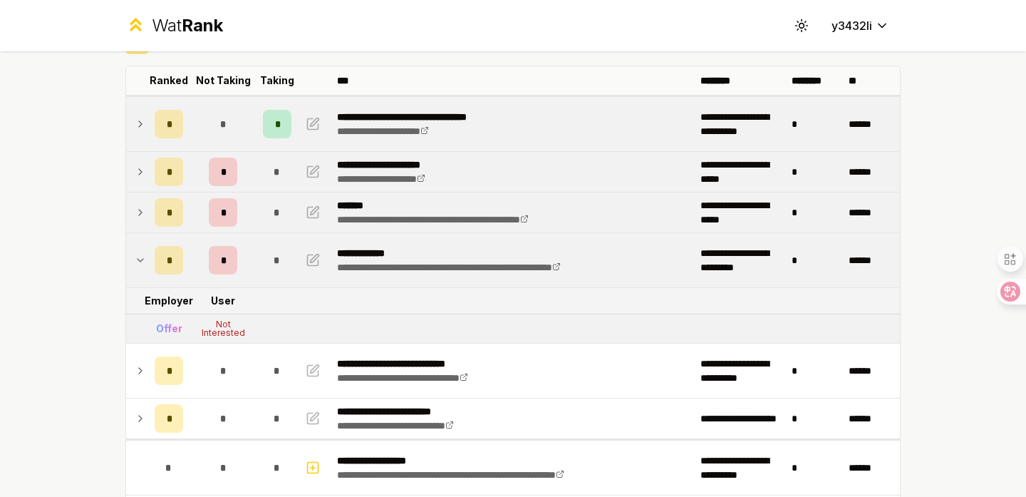
click at [144, 262] on icon at bounding box center [140, 260] width 11 height 17
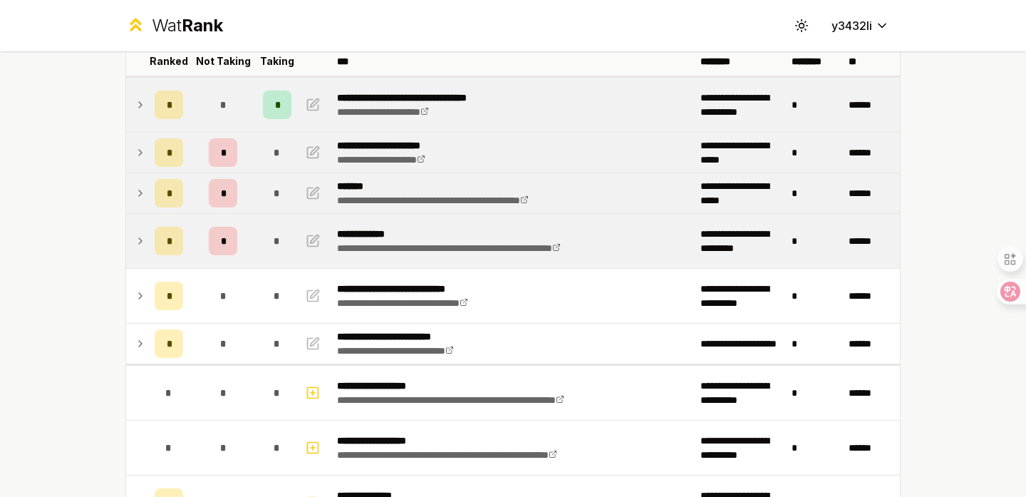
scroll to position [95, 0]
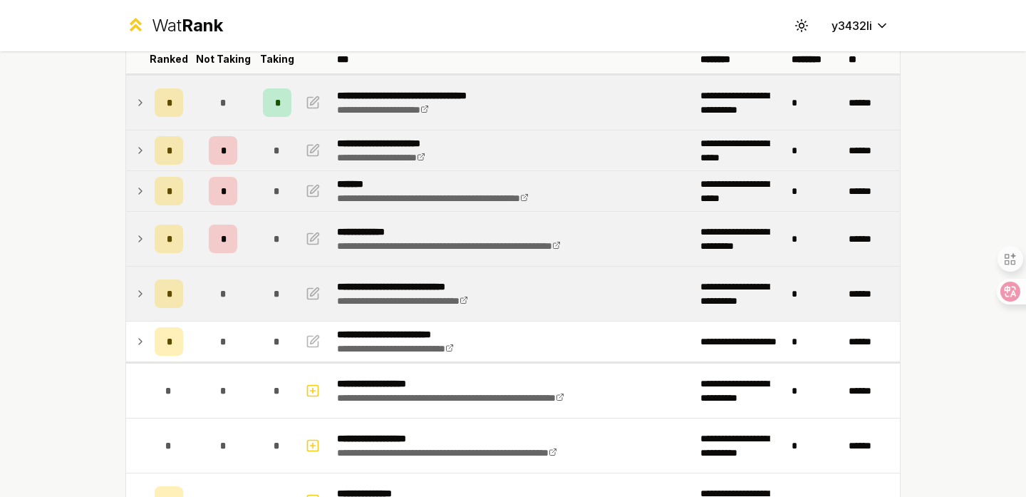
click at [143, 286] on icon at bounding box center [140, 293] width 11 height 17
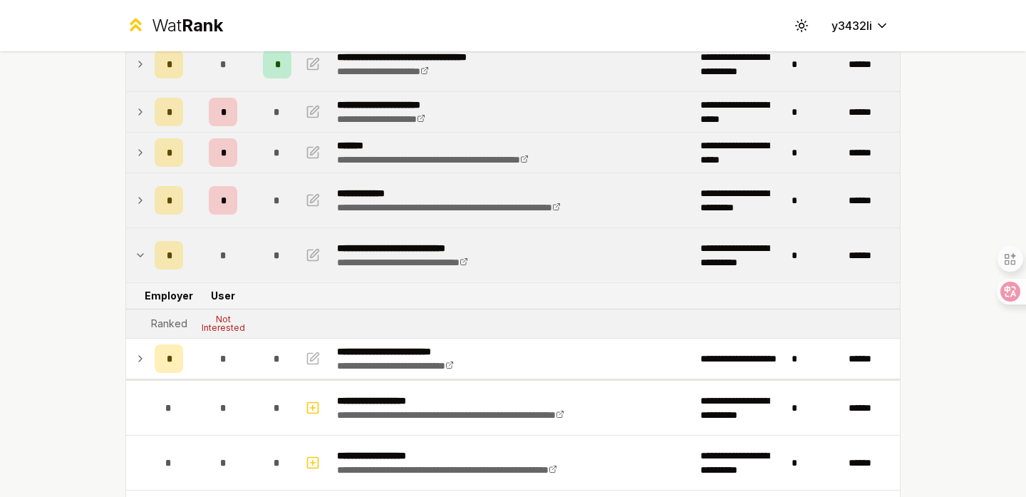
scroll to position [139, 0]
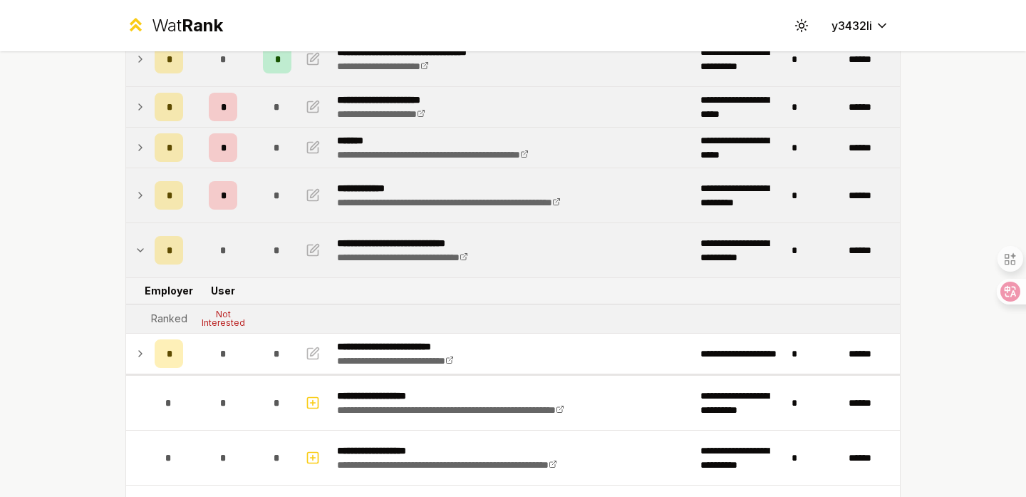
click at [139, 260] on td at bounding box center [137, 250] width 23 height 54
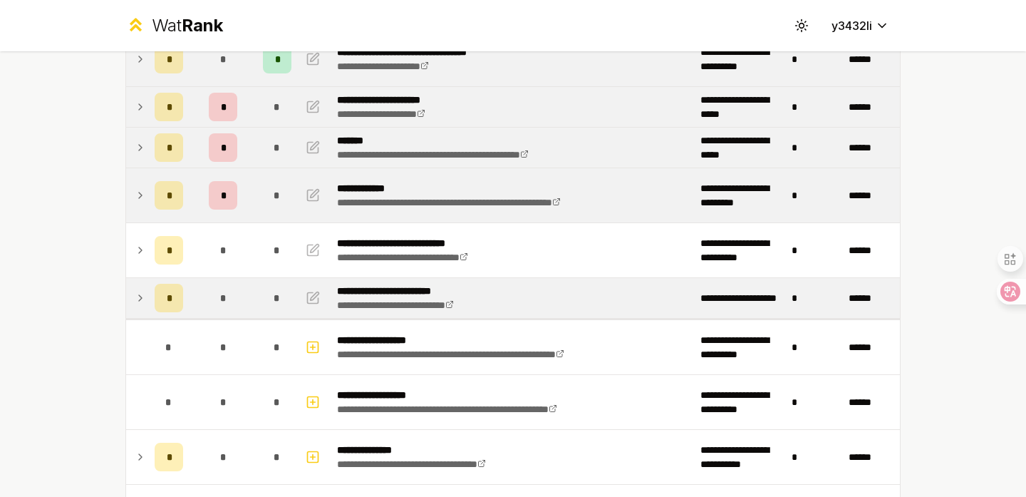
click at [141, 297] on icon at bounding box center [140, 298] width 3 height 6
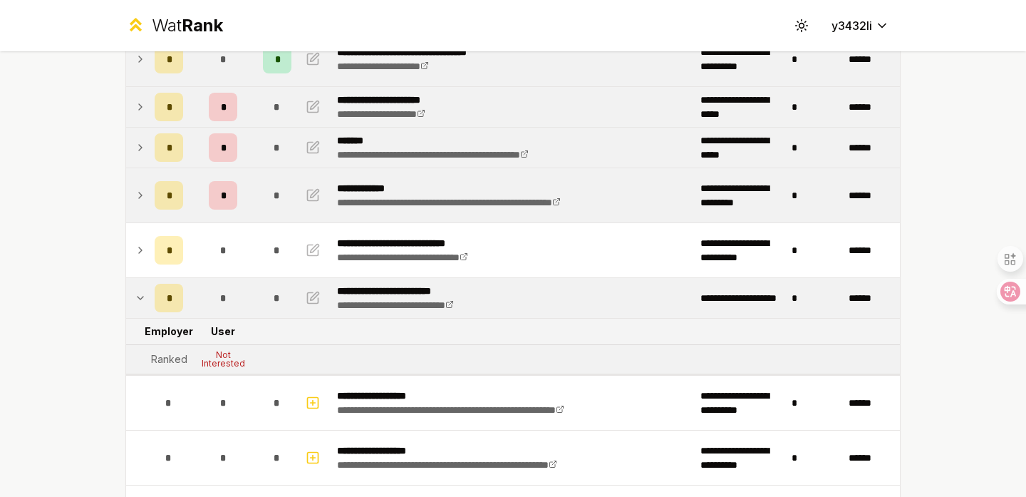
click at [141, 297] on icon at bounding box center [140, 297] width 11 height 17
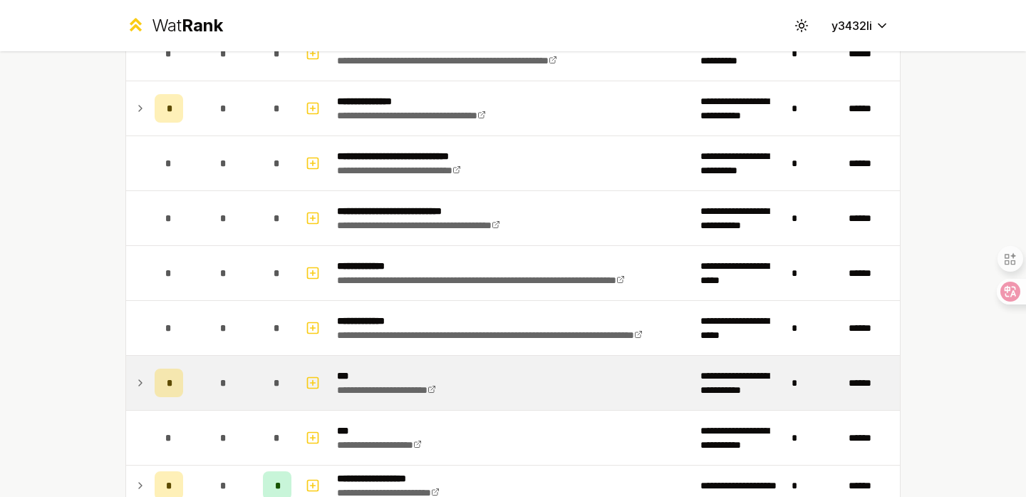
scroll to position [0, 0]
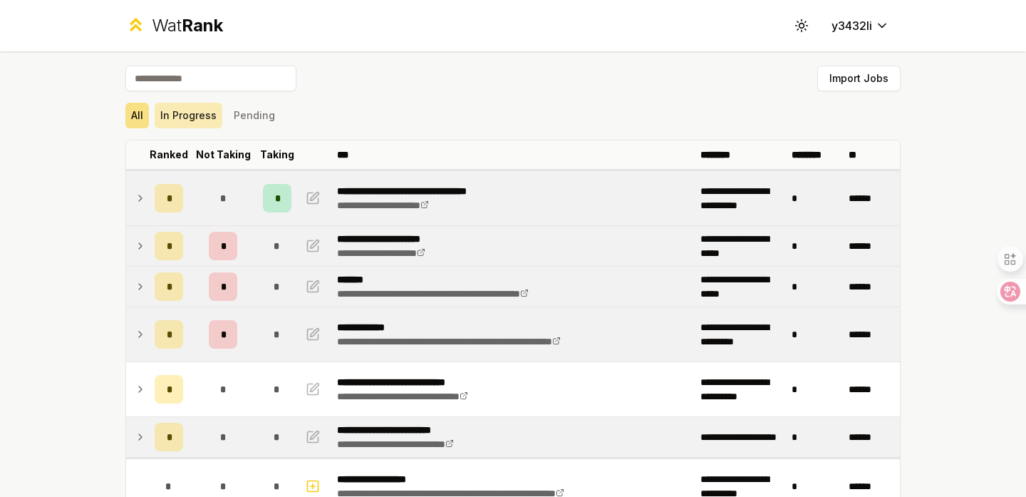
click at [180, 103] on button "In Progress" at bounding box center [189, 116] width 68 height 26
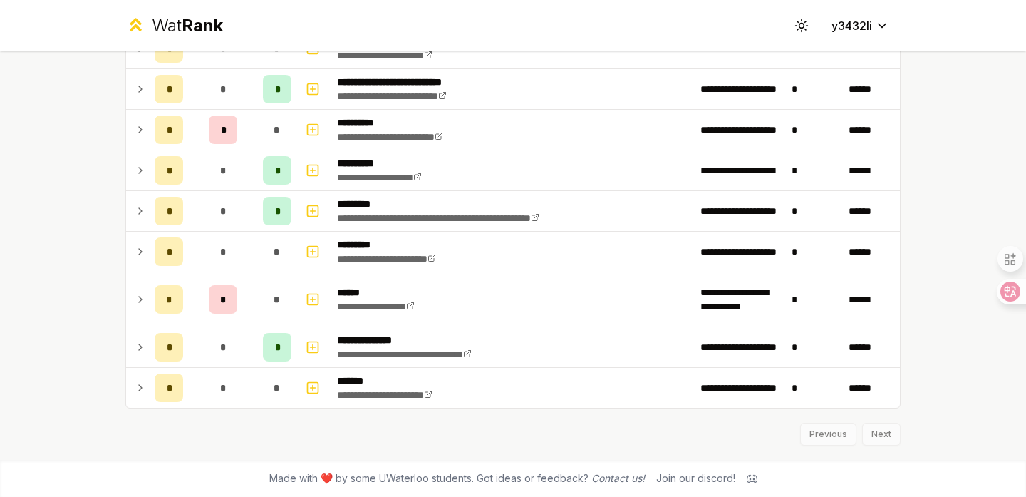
scroll to position [731, 0]
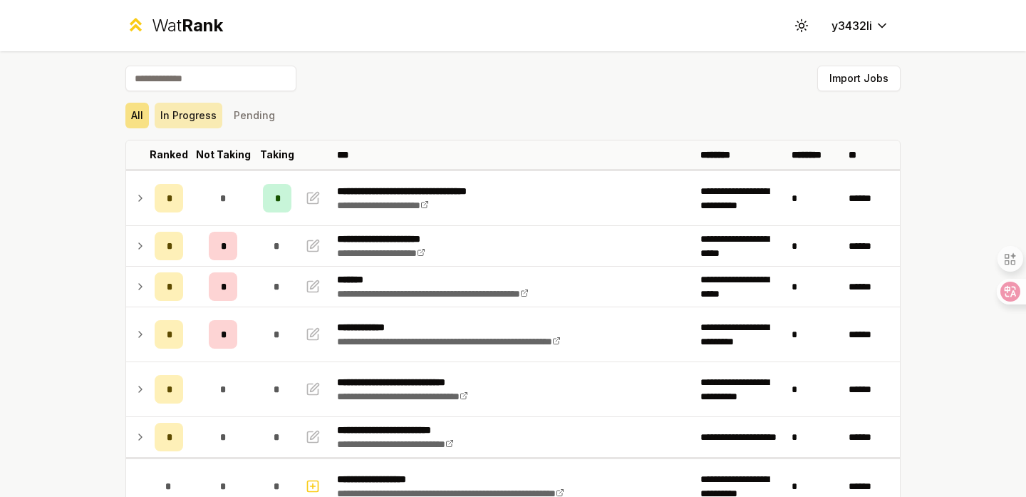
click at [200, 122] on button "In Progress" at bounding box center [189, 116] width 68 height 26
click at [370, 109] on div "All In Progress Pending" at bounding box center [512, 116] width 775 height 26
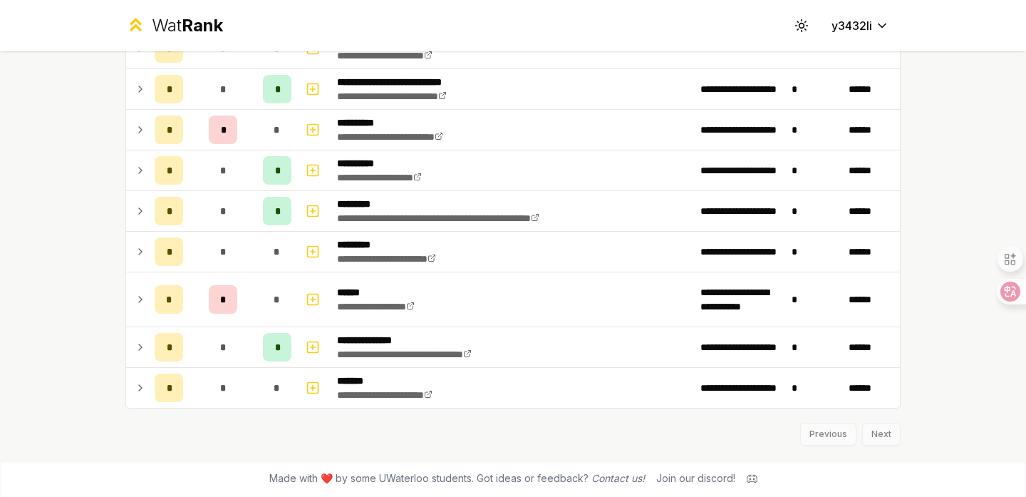
scroll to position [725, 0]
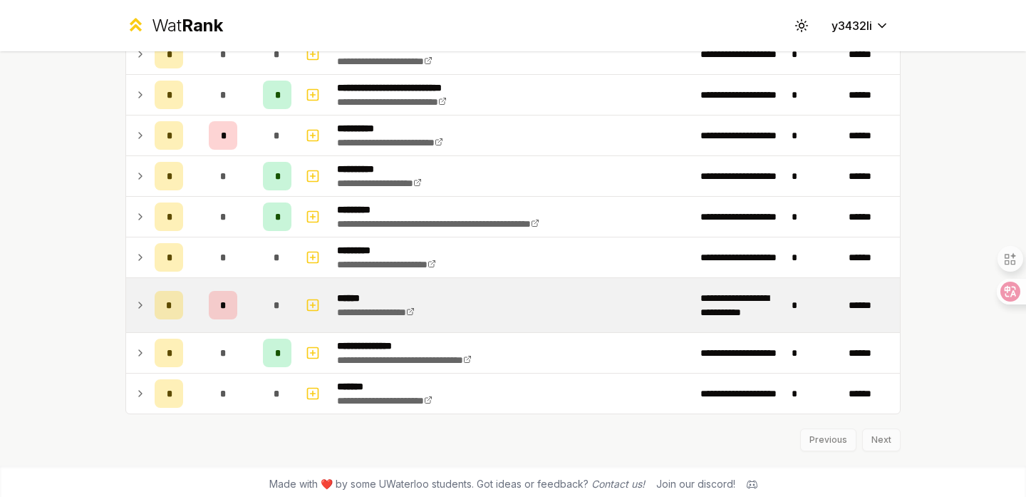
click at [131, 295] on td at bounding box center [137, 305] width 23 height 54
